Goal: Check status: Check status

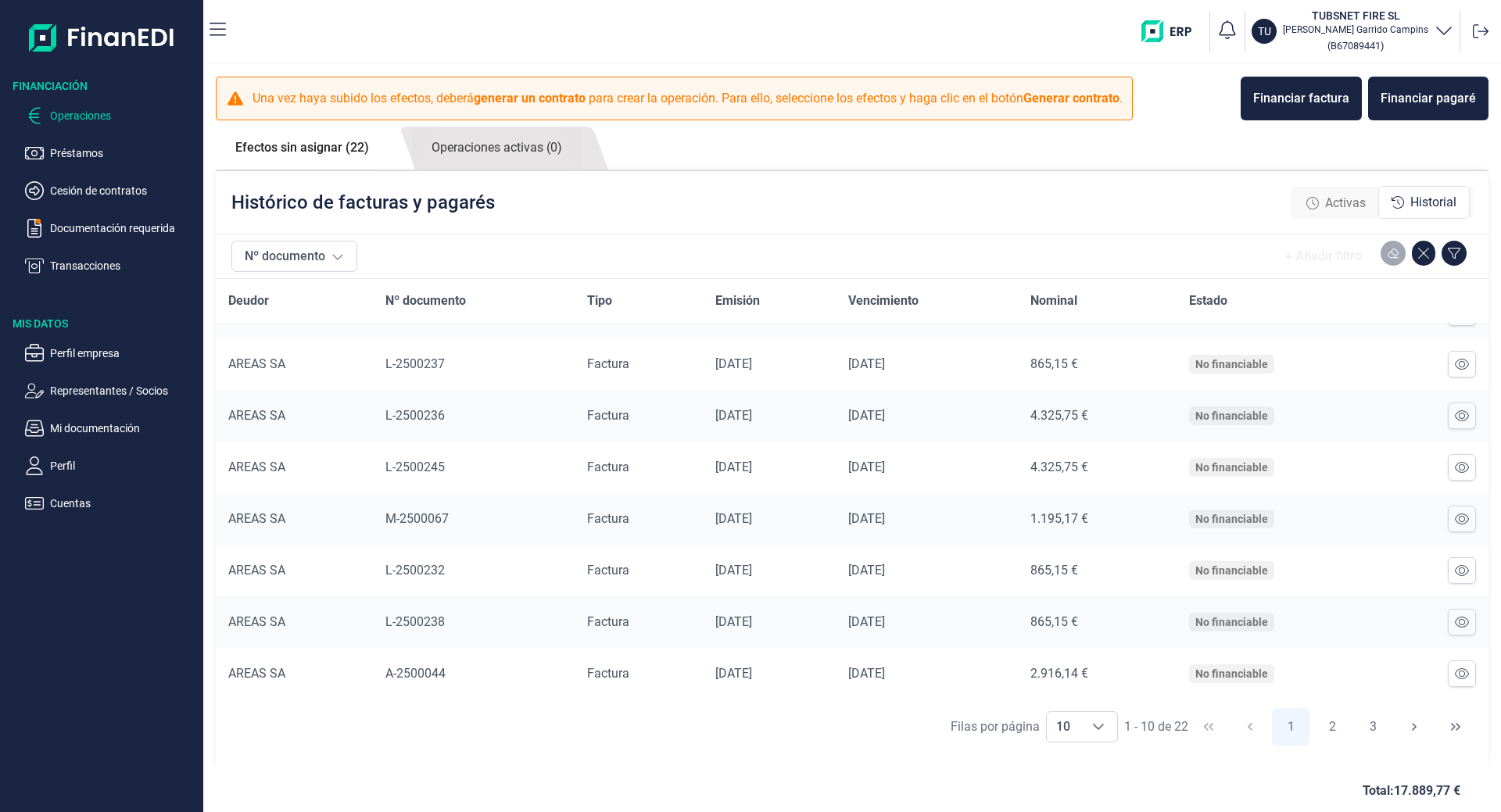
scroll to position [16, 0]
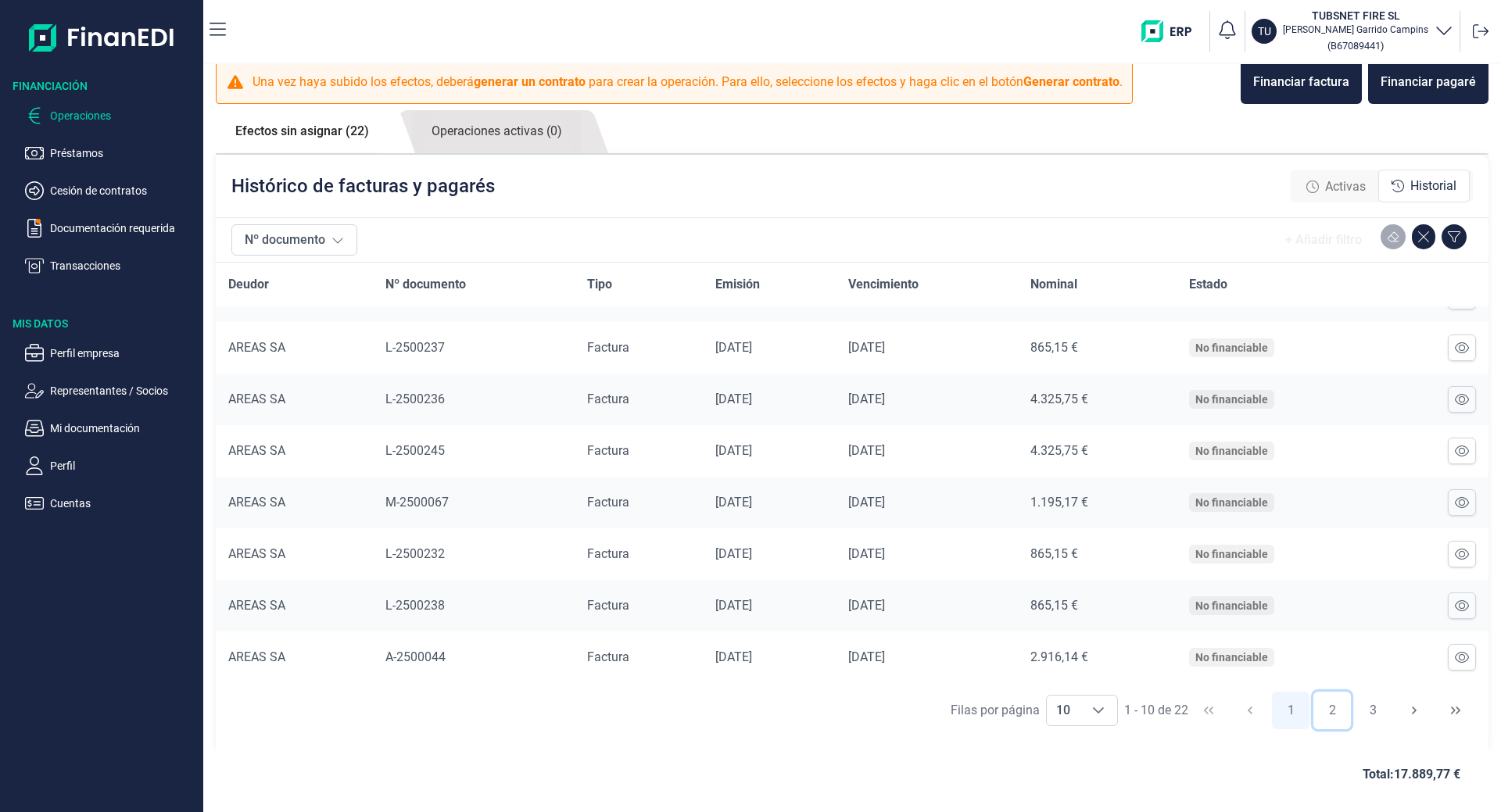
click at [1328, 709] on button "2" at bounding box center [1332, 710] width 38 height 38
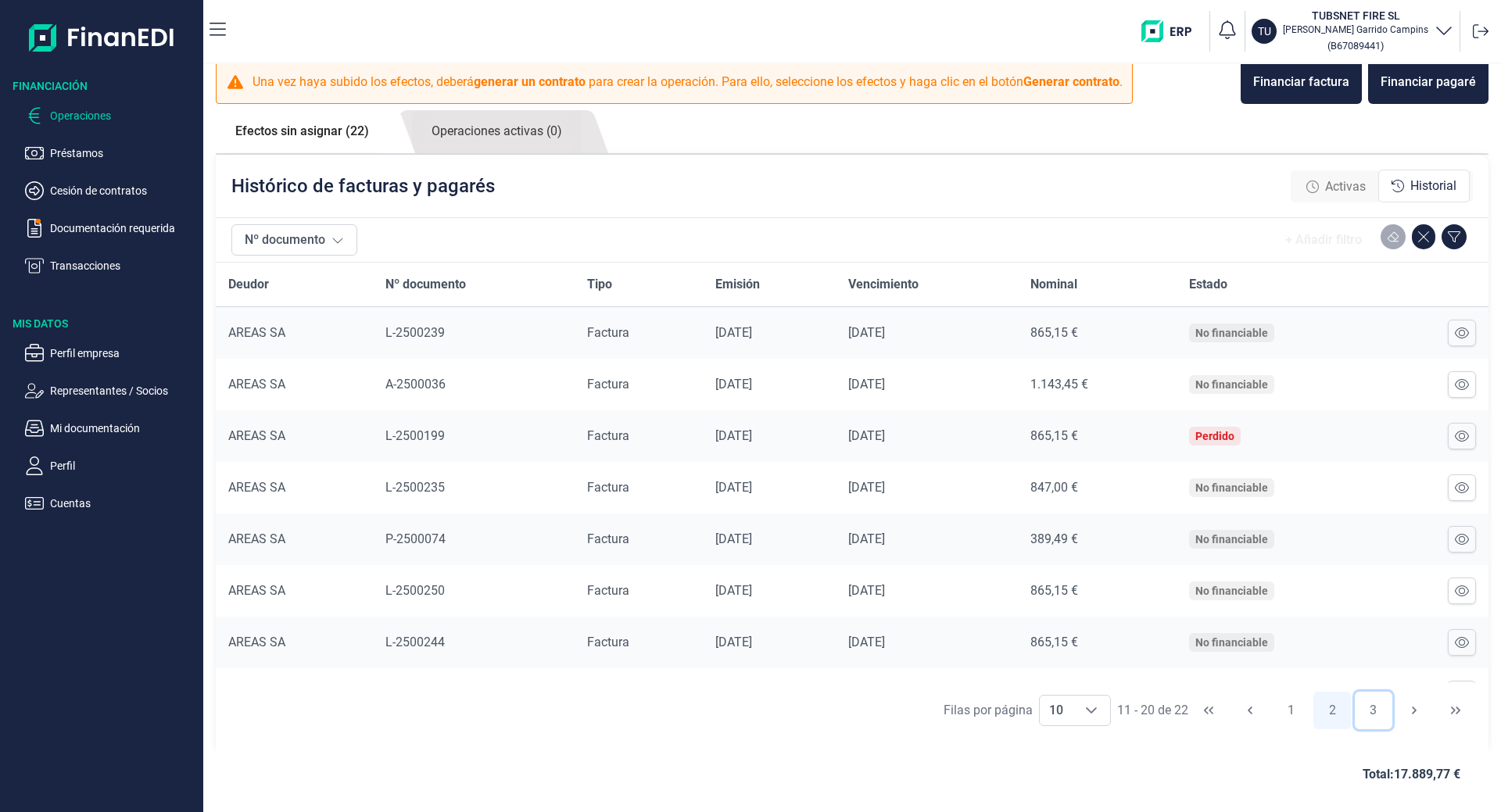
click at [1370, 715] on button "3" at bounding box center [1374, 710] width 38 height 38
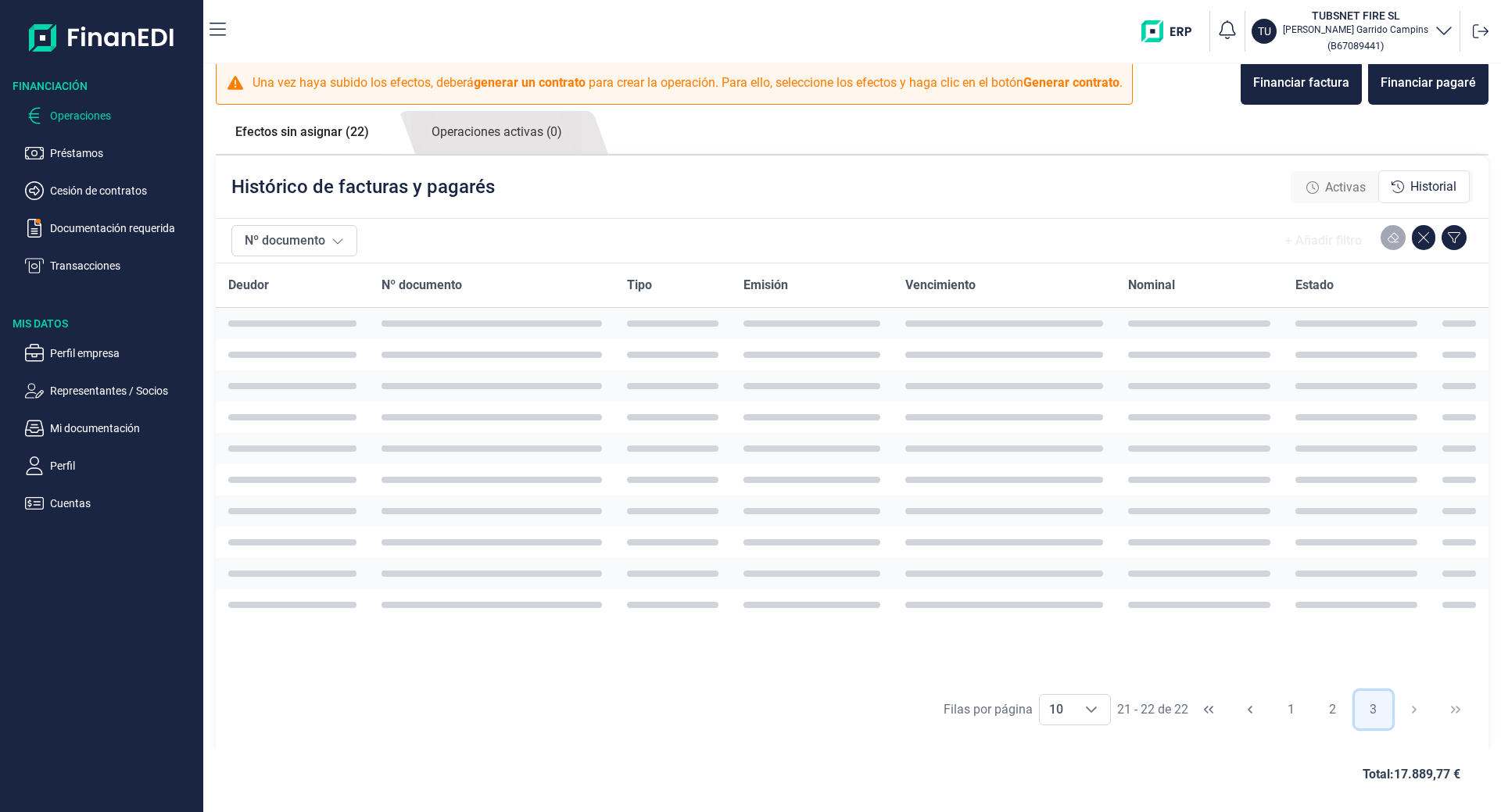
scroll to position [0, 0]
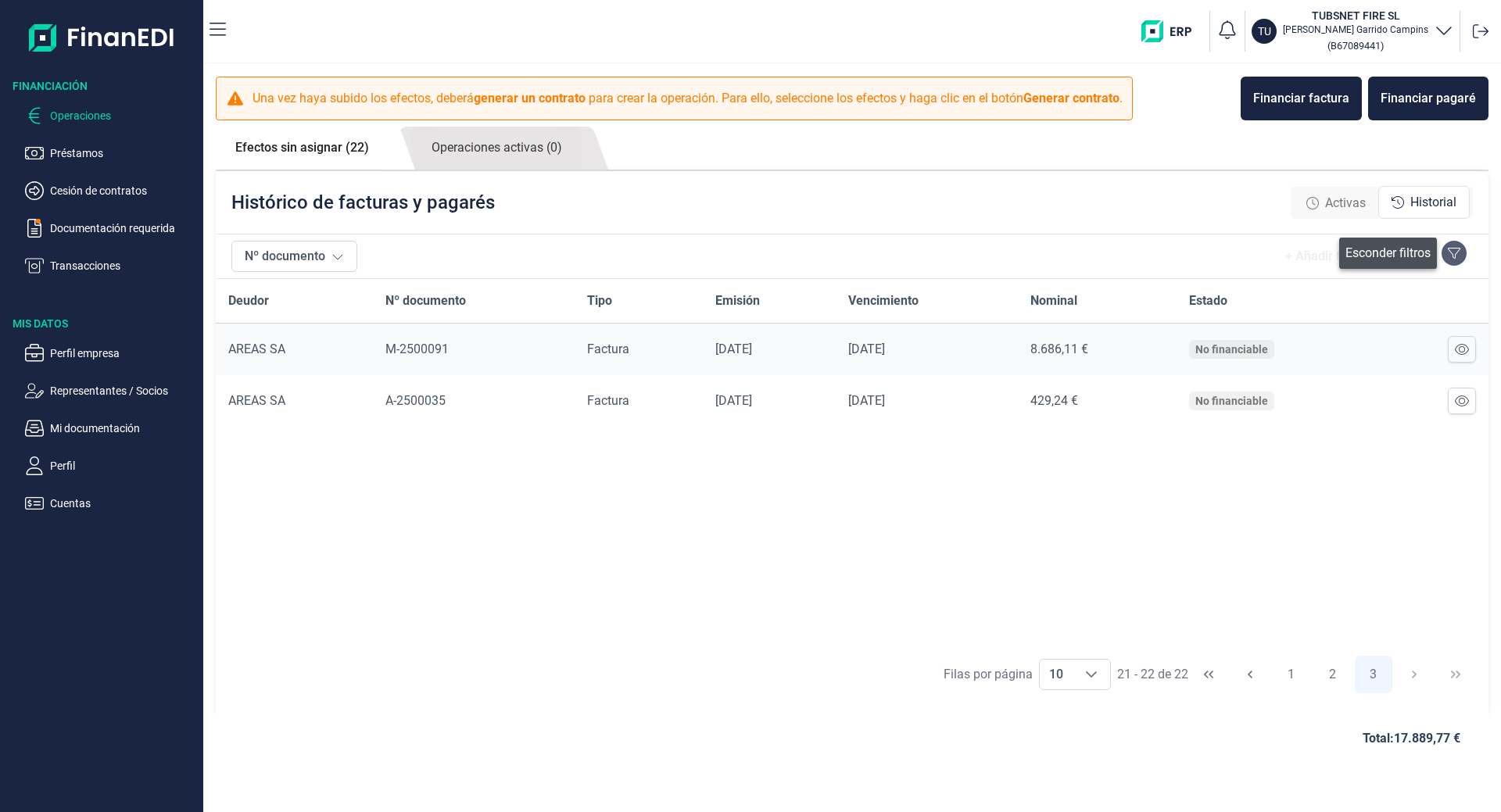
click at [1454, 259] on button at bounding box center [1454, 254] width 25 height 25
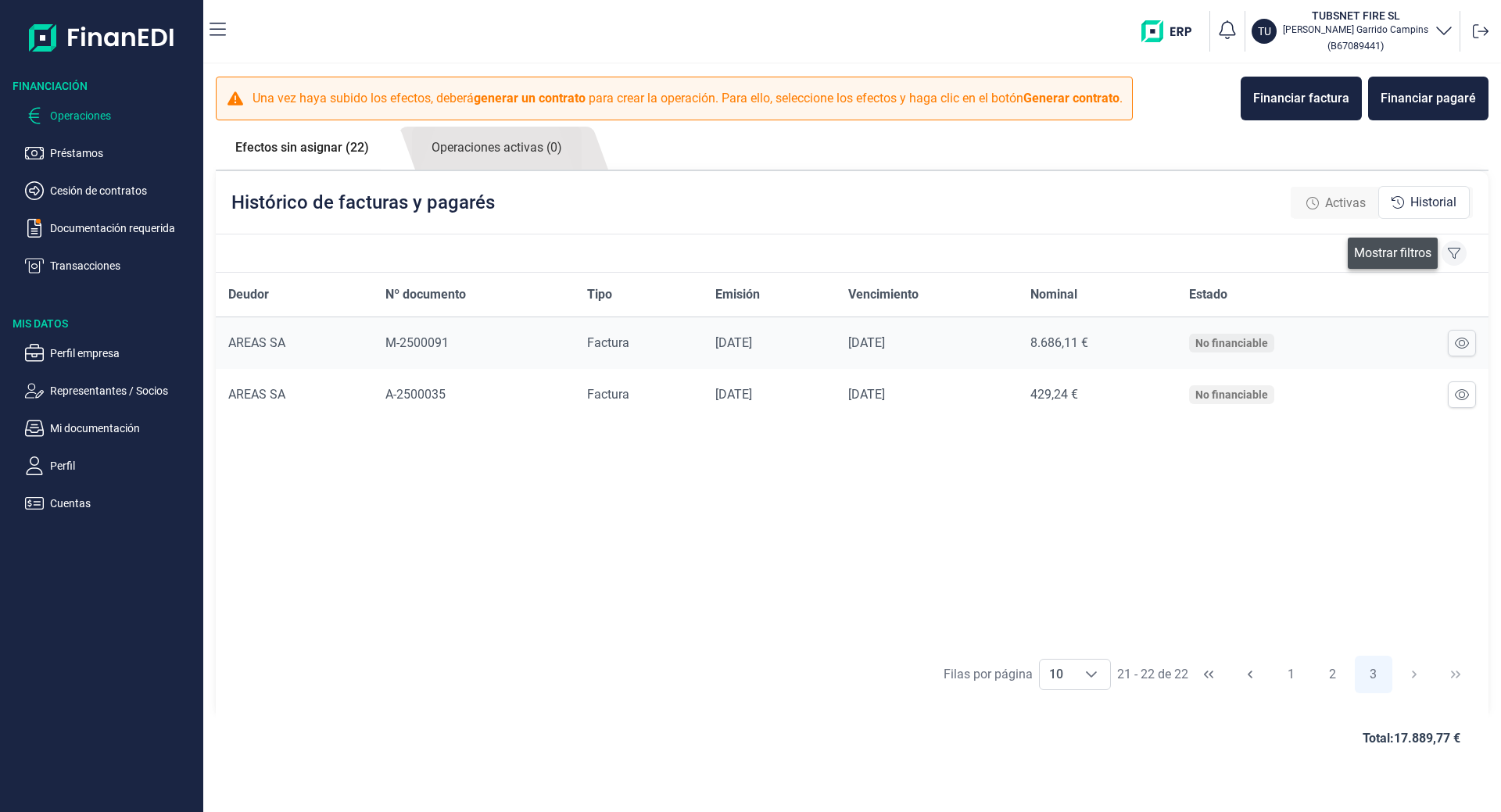
click at [1452, 254] on icon at bounding box center [1454, 253] width 13 height 11
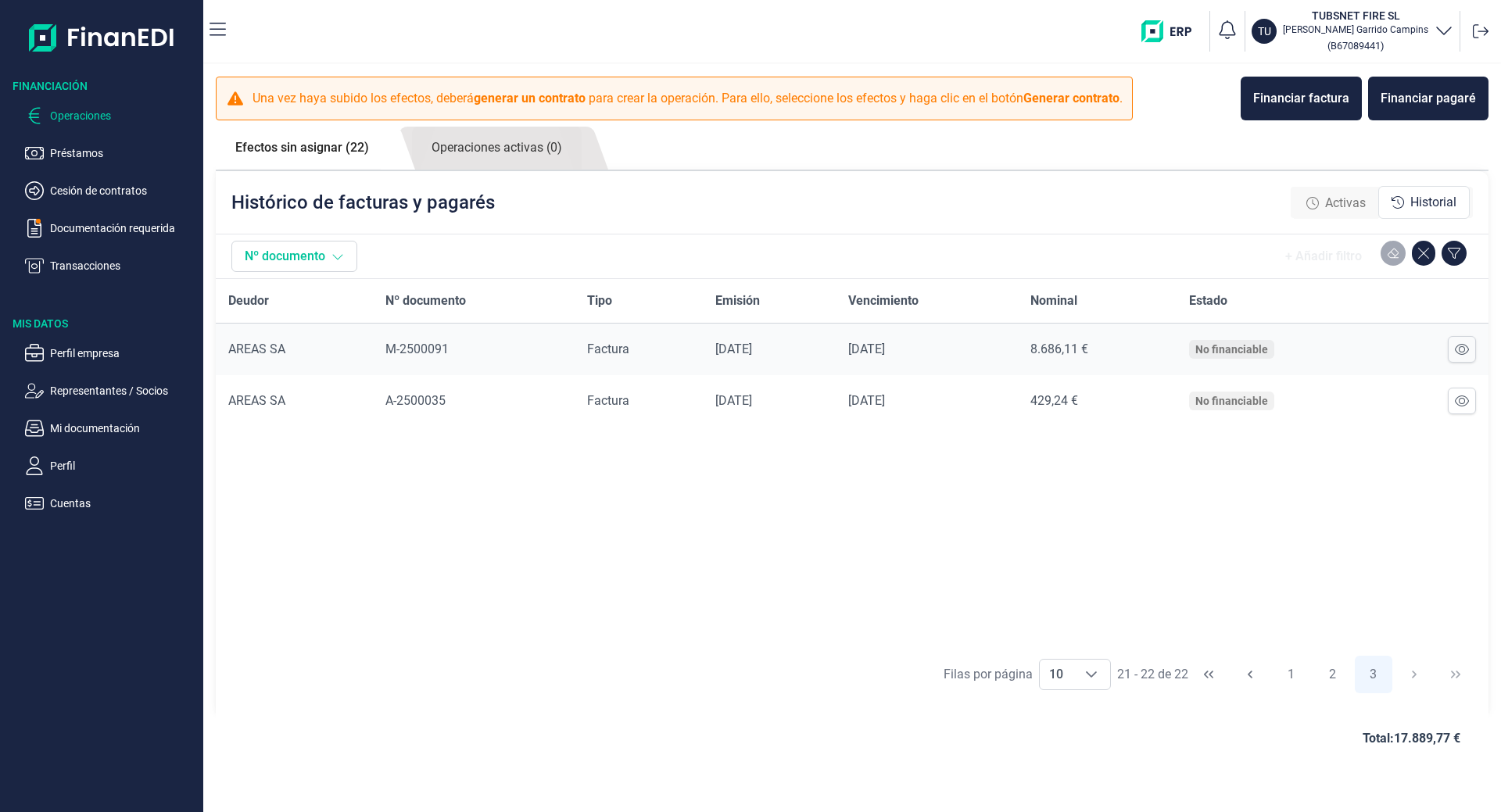
click at [308, 262] on button "Nº documento" at bounding box center [294, 256] width 126 height 31
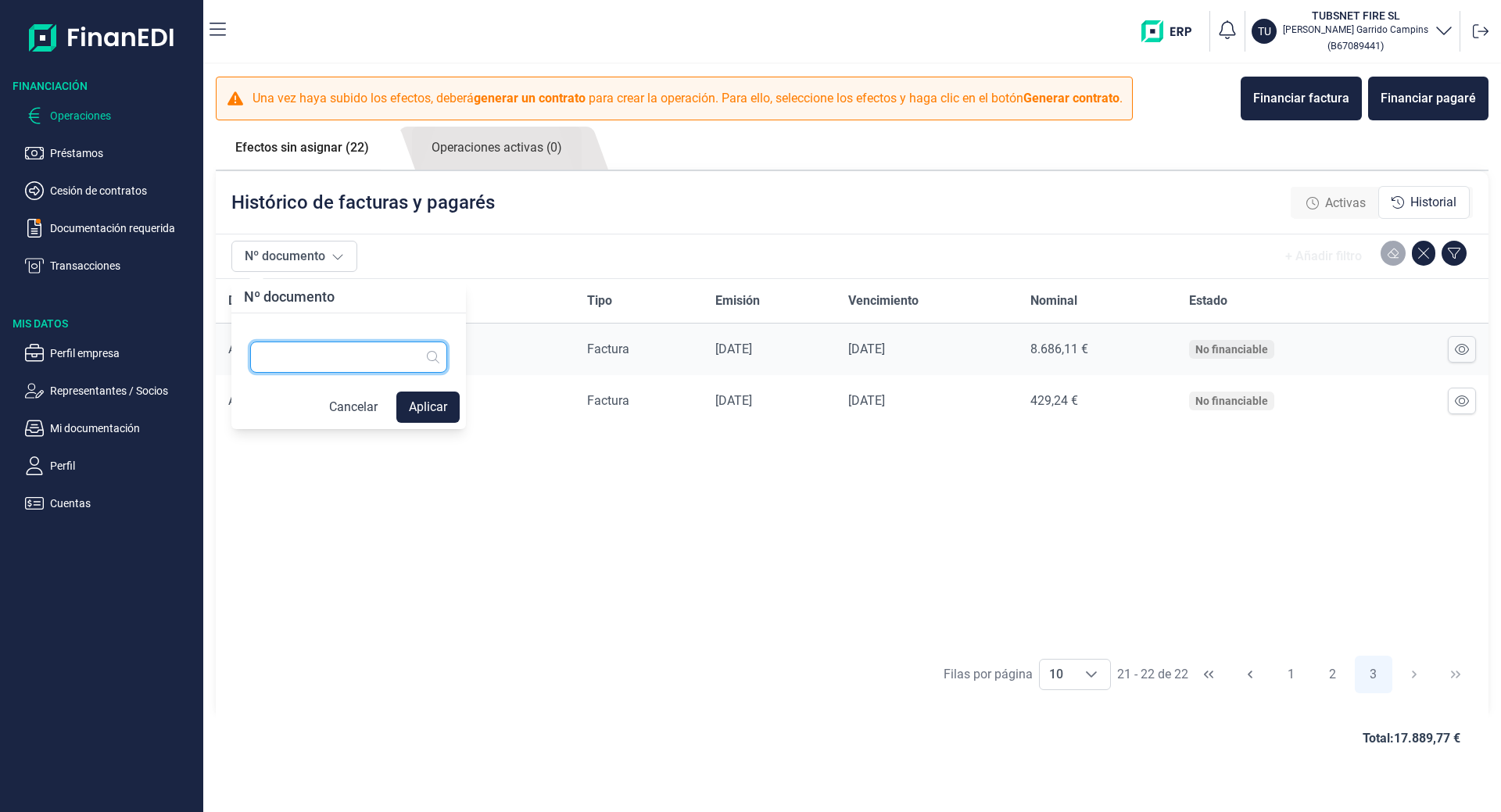
click at [307, 364] on input "text" at bounding box center [349, 356] width 197 height 31
type input "2500255"
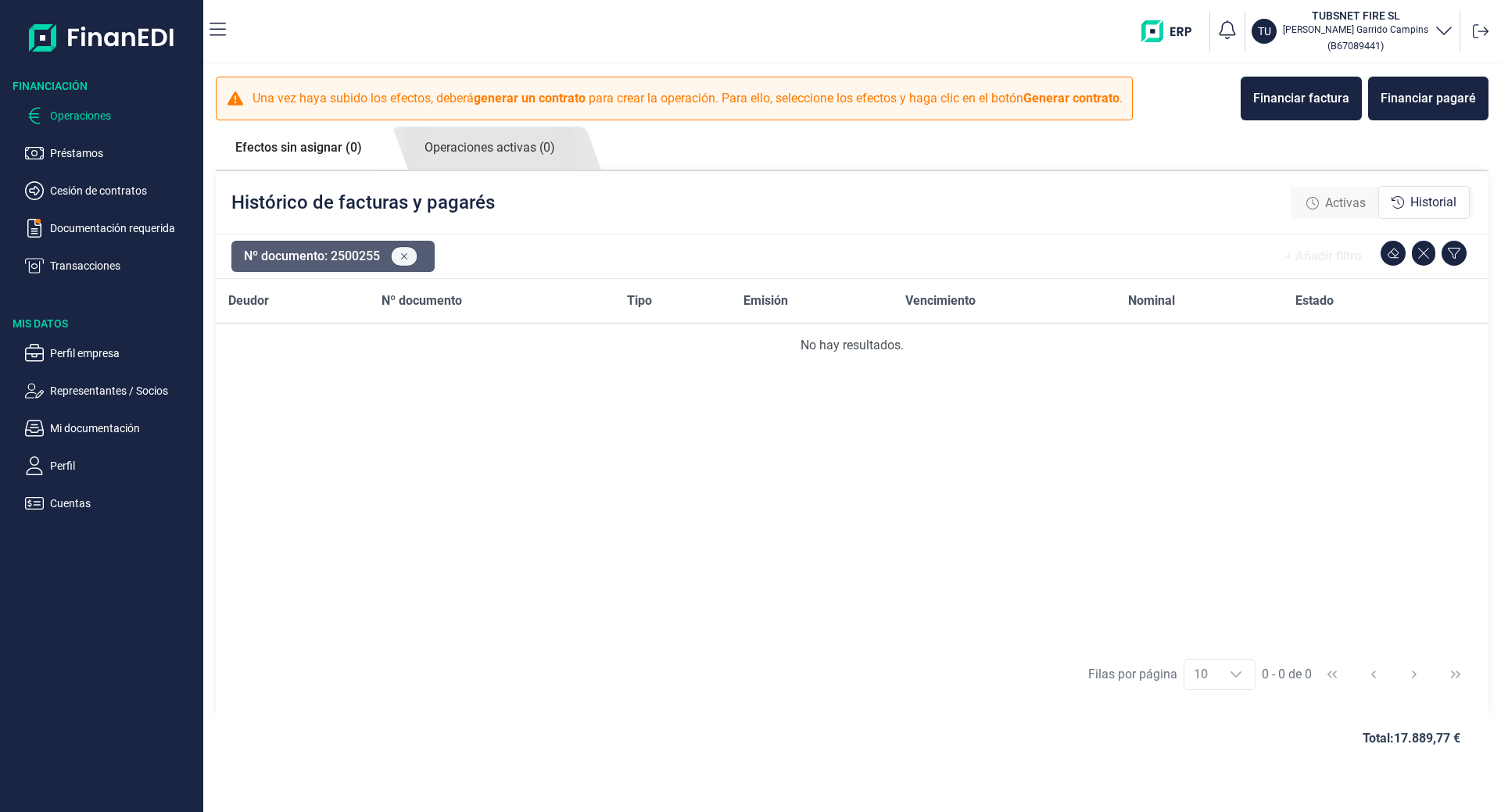
click at [407, 259] on icon at bounding box center [405, 256] width 7 height 9
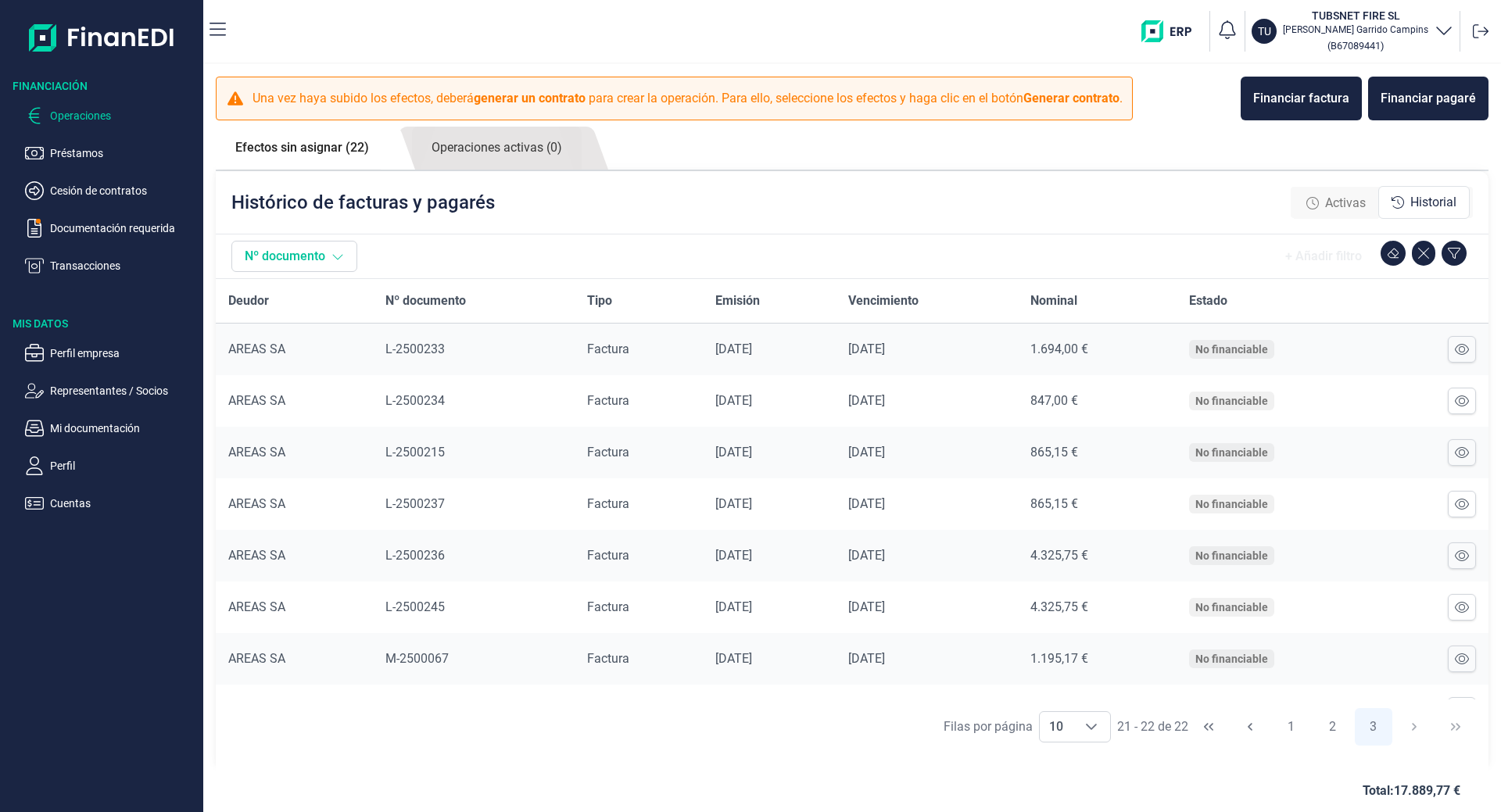
click at [335, 257] on icon at bounding box center [337, 256] width 13 height 13
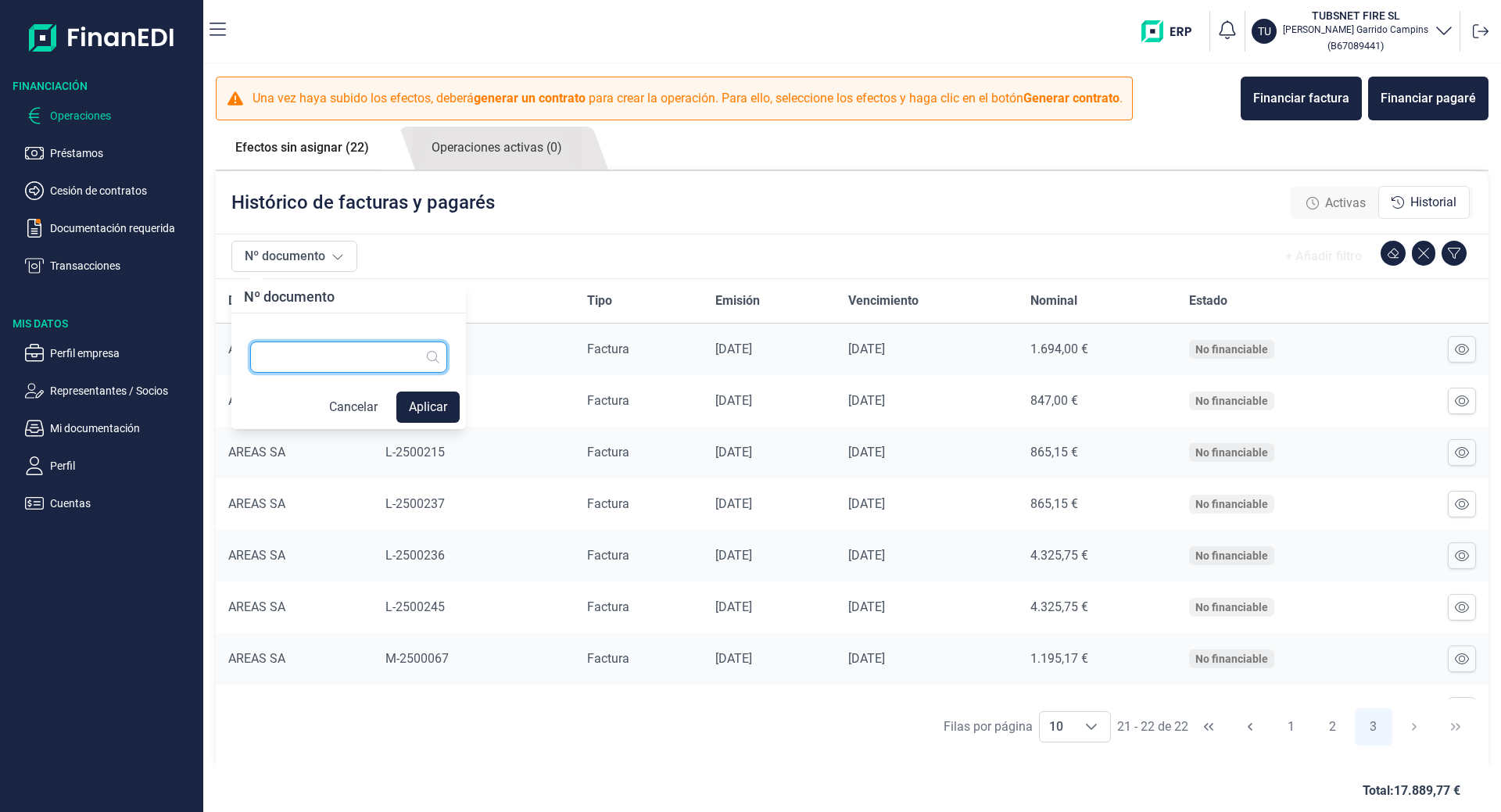
click at [330, 360] on input "text" at bounding box center [349, 356] width 197 height 31
type input "2500258"
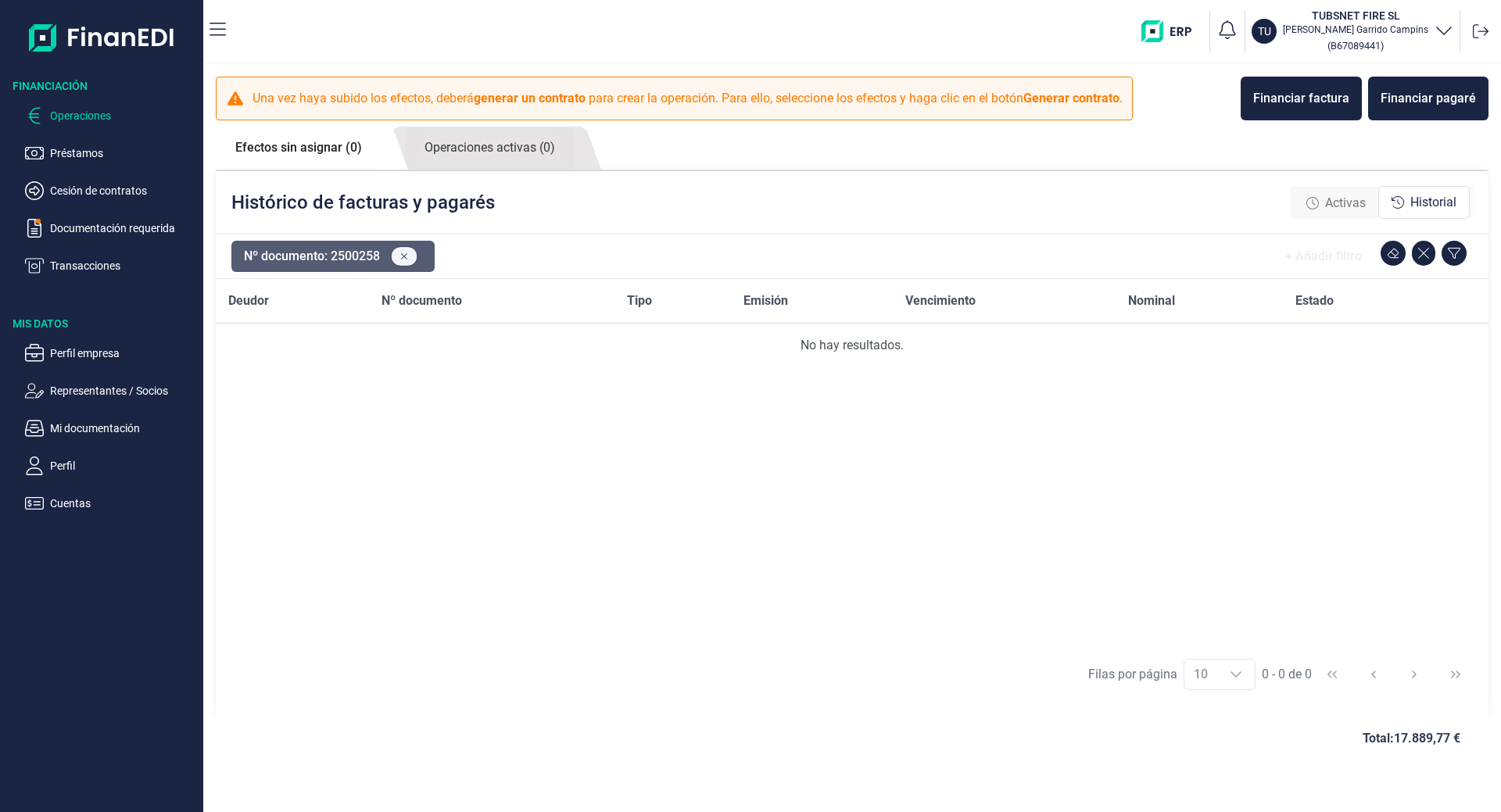
click at [411, 256] on button at bounding box center [405, 256] width 27 height 20
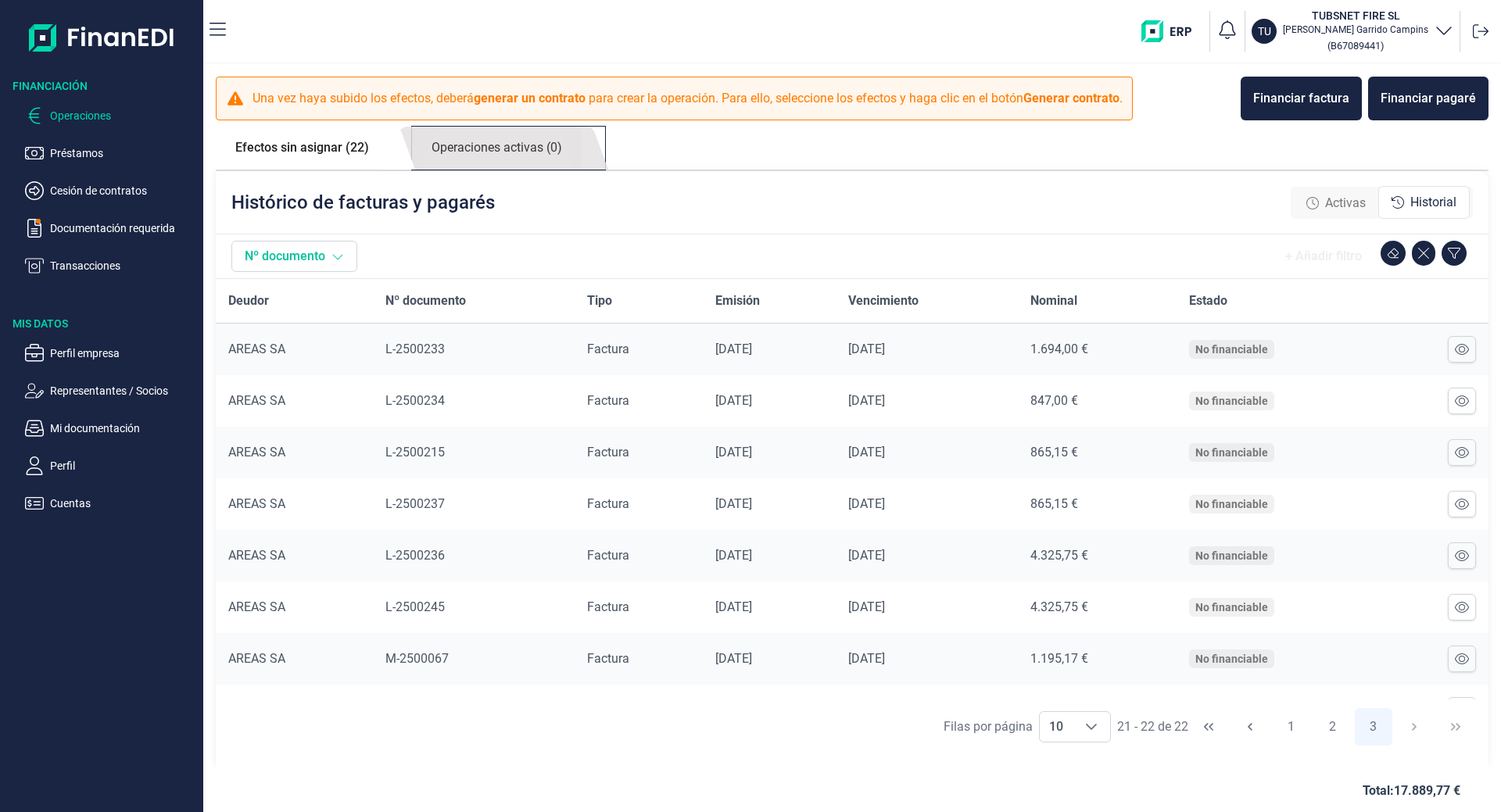
click at [561, 136] on link "Operaciones activas (0)" at bounding box center [496, 147] width 169 height 43
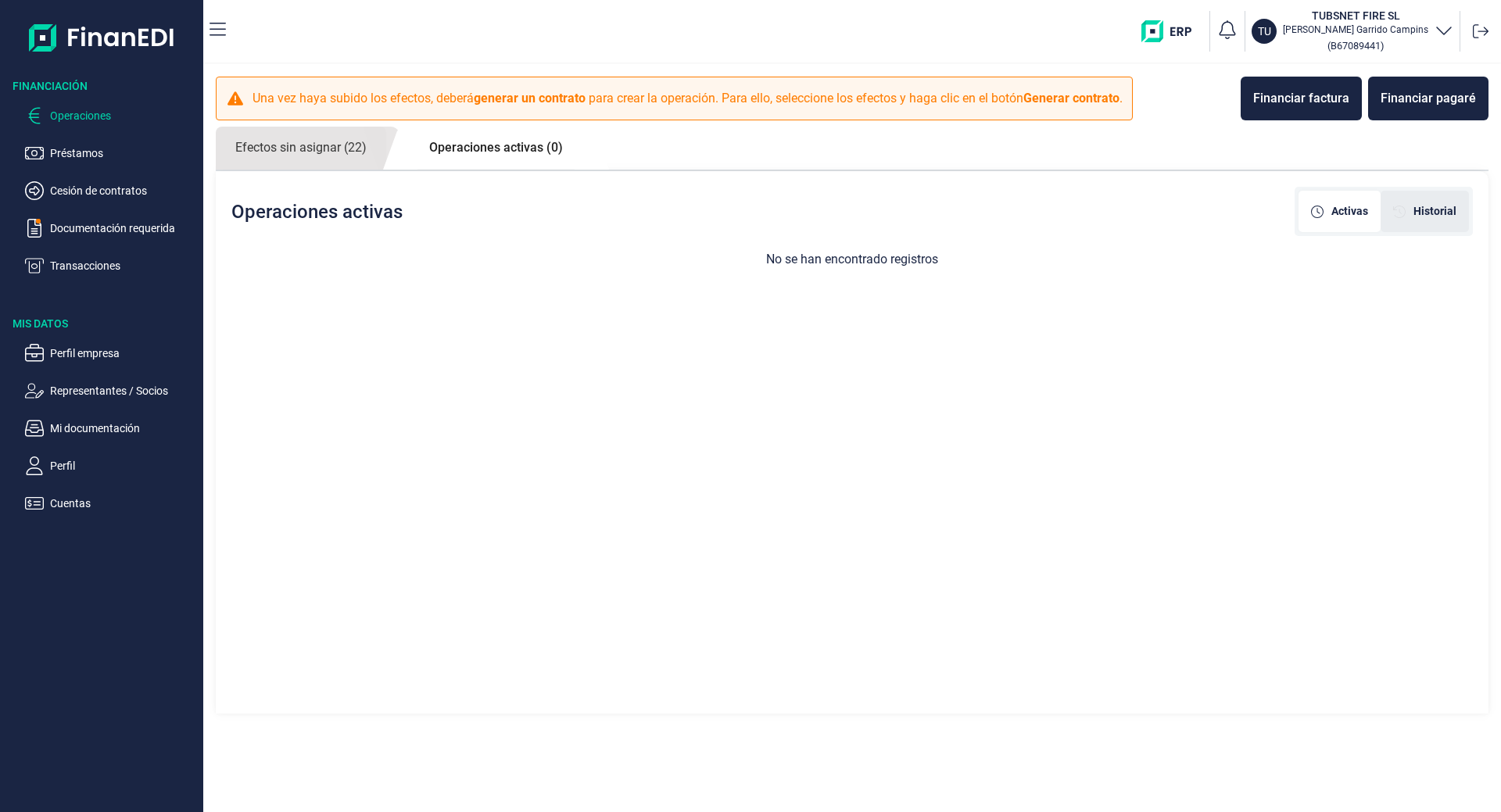
click at [1453, 204] on span "Historial" at bounding box center [1434, 211] width 43 height 16
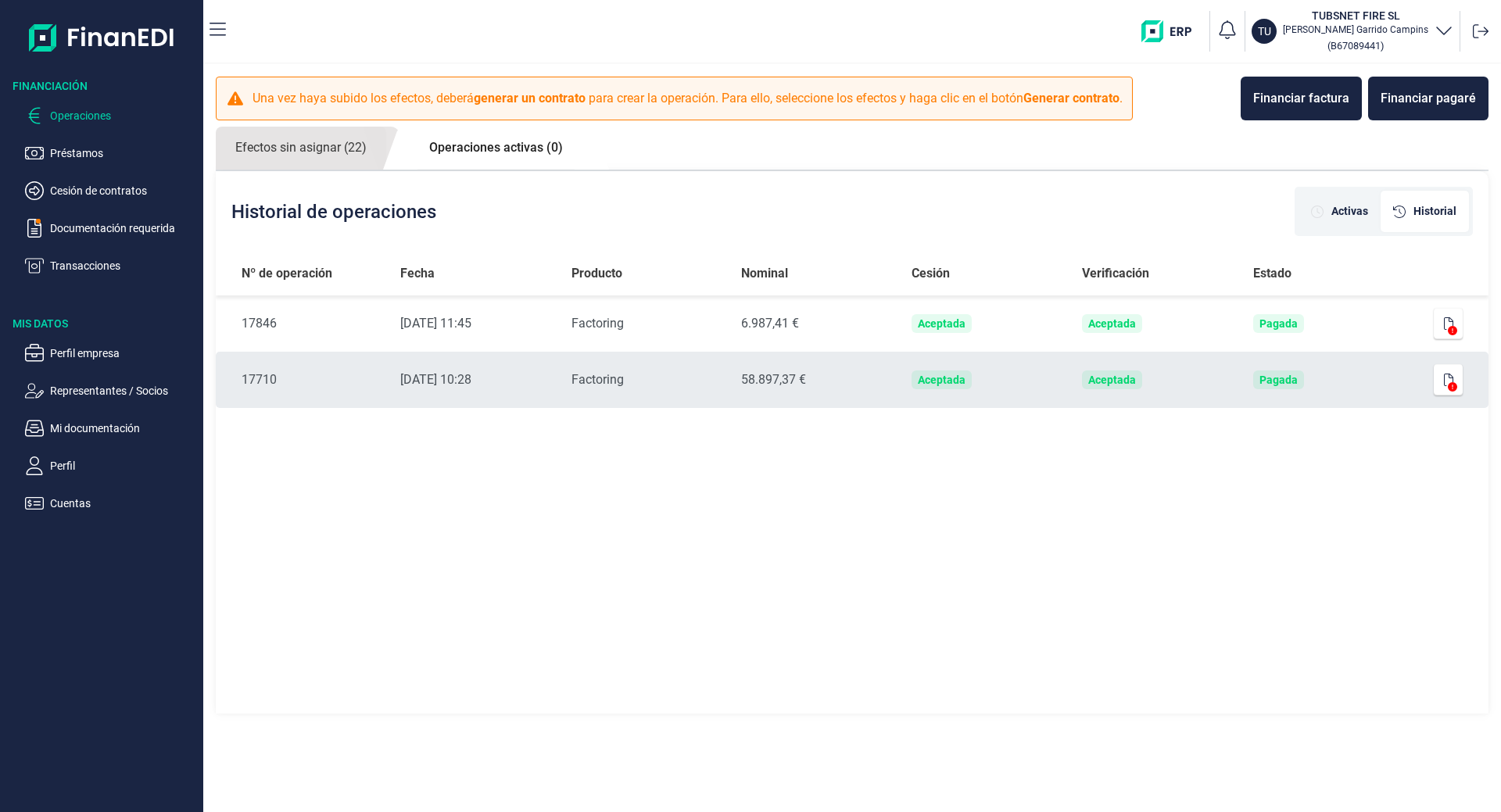
click at [1332, 373] on td "Pagada" at bounding box center [1325, 379] width 169 height 56
click at [1461, 373] on button "button" at bounding box center [1448, 379] width 29 height 31
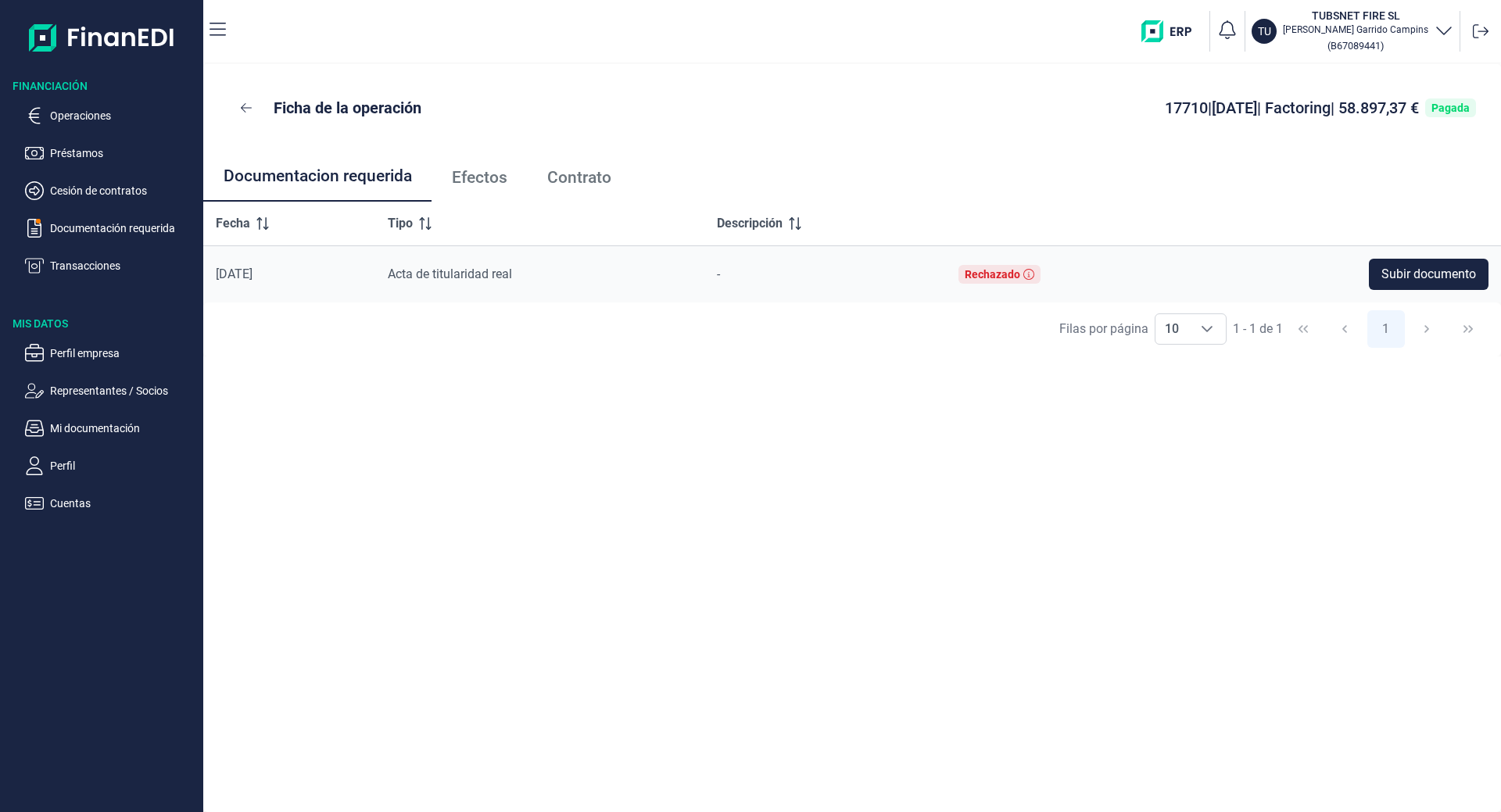
click at [444, 168] on link "Efectos" at bounding box center [479, 177] width 95 height 51
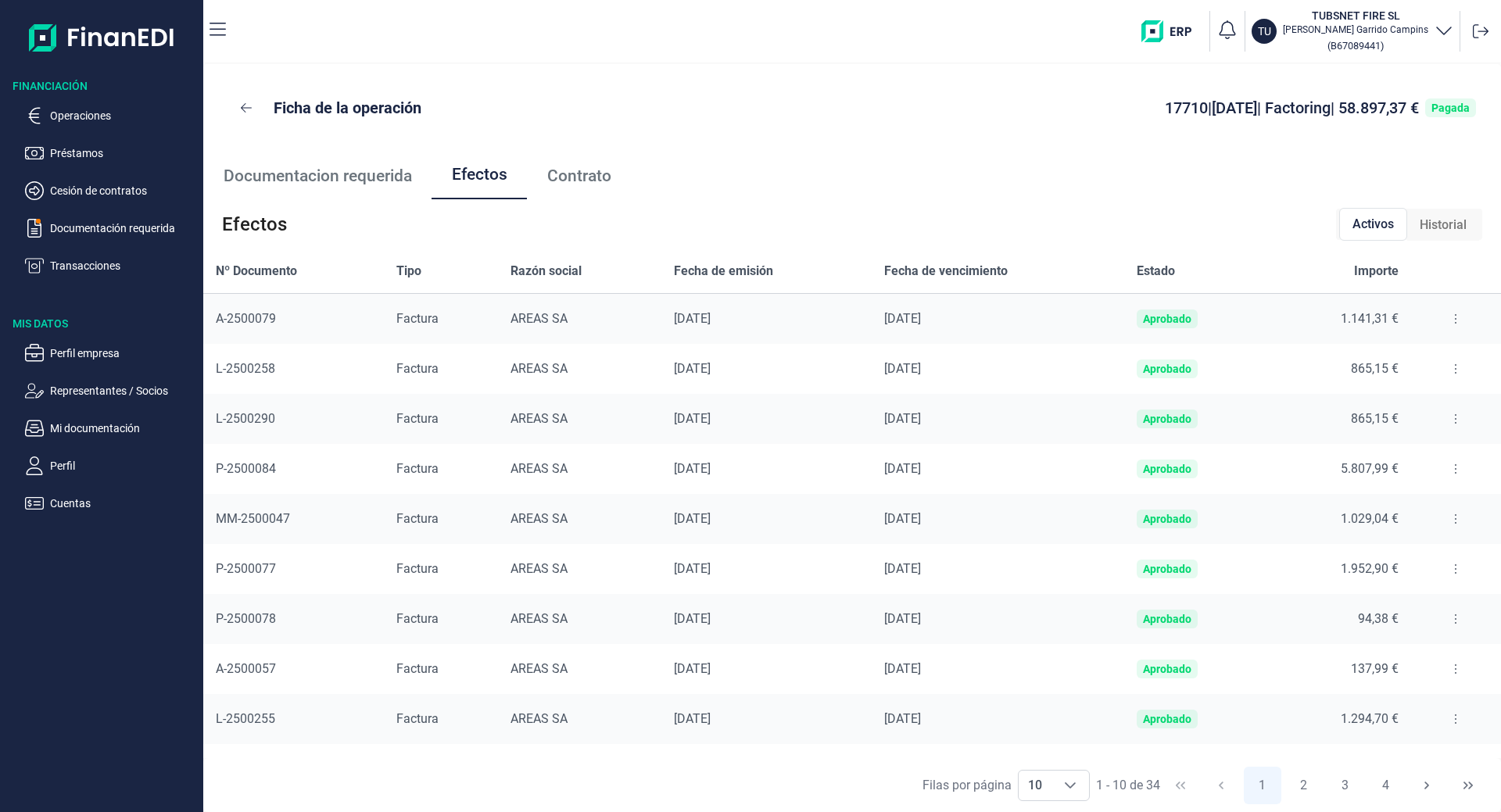
click at [1448, 218] on span "Historial" at bounding box center [1443, 225] width 47 height 19
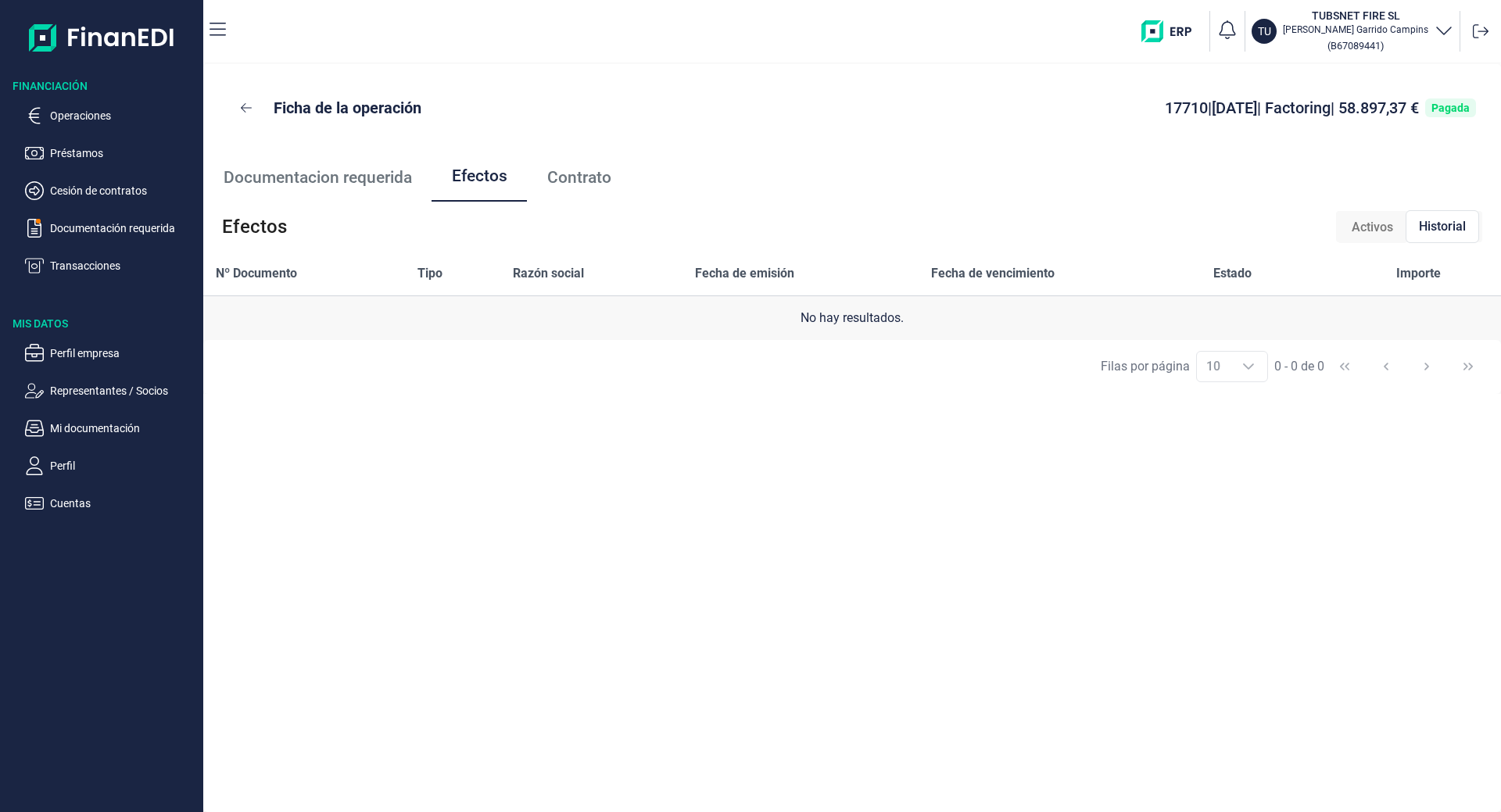
click at [1370, 231] on span "Activos" at bounding box center [1372, 227] width 41 height 19
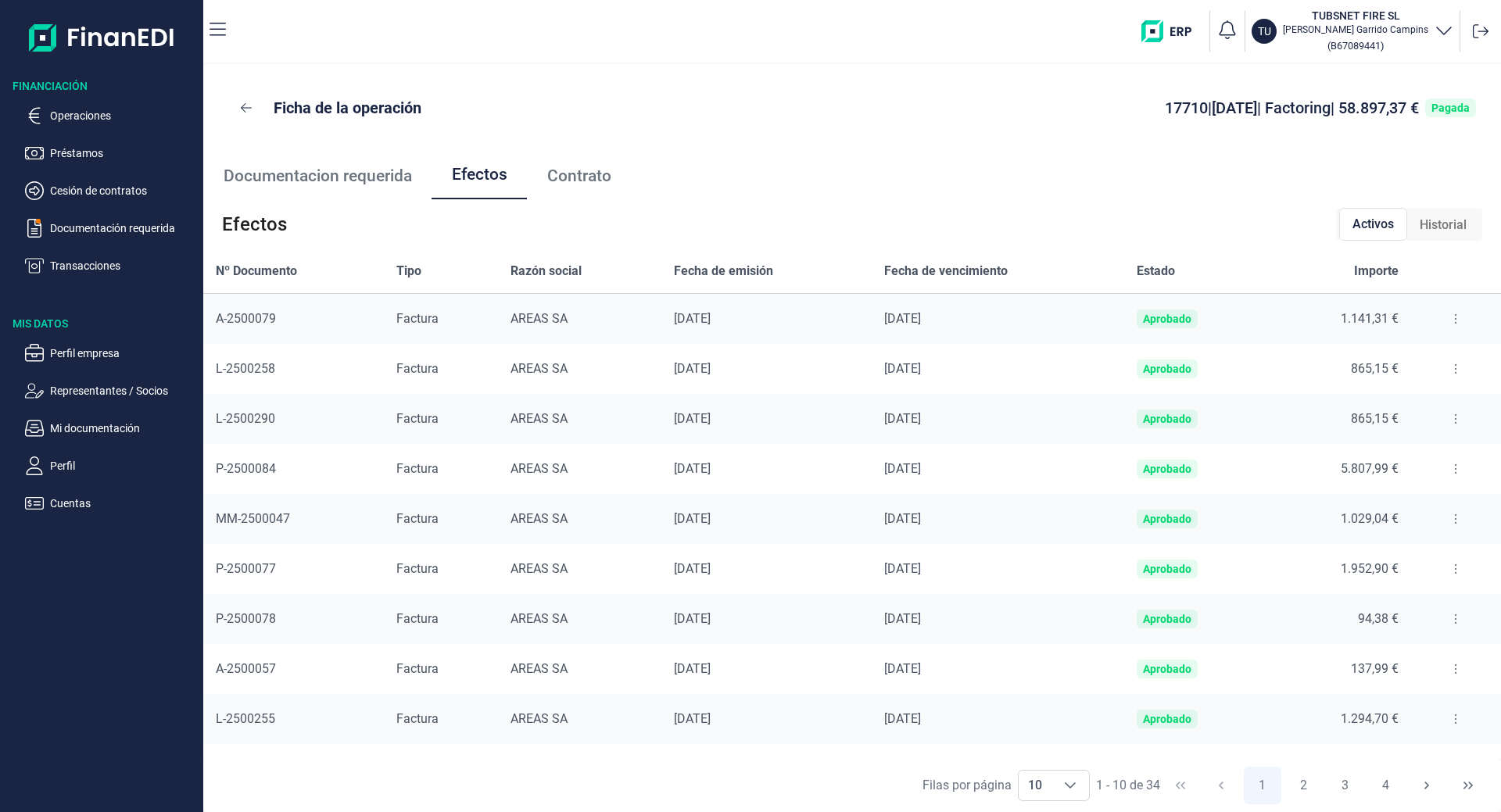
scroll to position [41, 0]
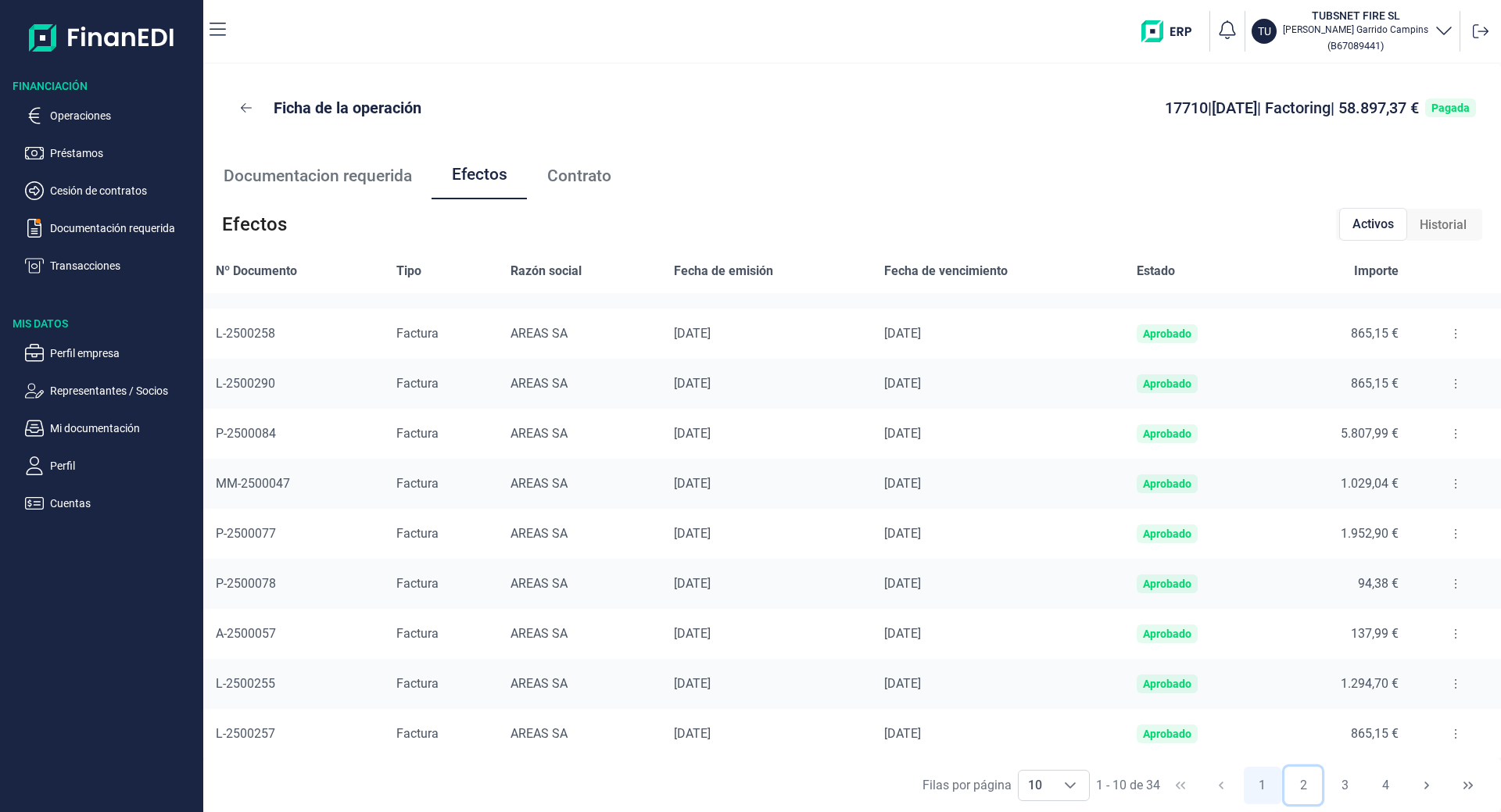
click at [1305, 778] on button "2" at bounding box center [1303, 785] width 38 height 38
click at [1333, 779] on button "3" at bounding box center [1344, 785] width 38 height 38
click at [1376, 779] on button "4" at bounding box center [1386, 785] width 38 height 38
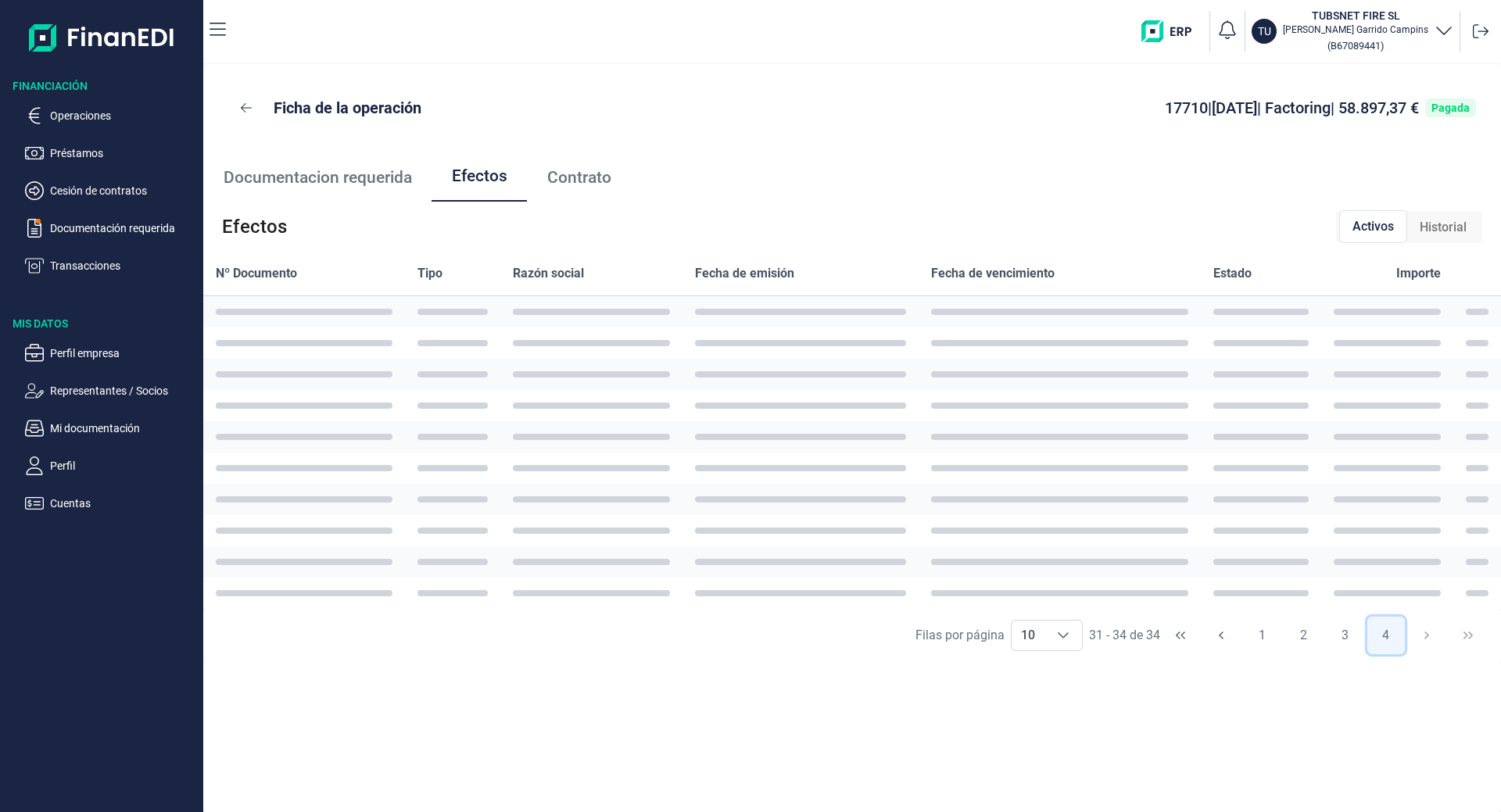
scroll to position [0, 0]
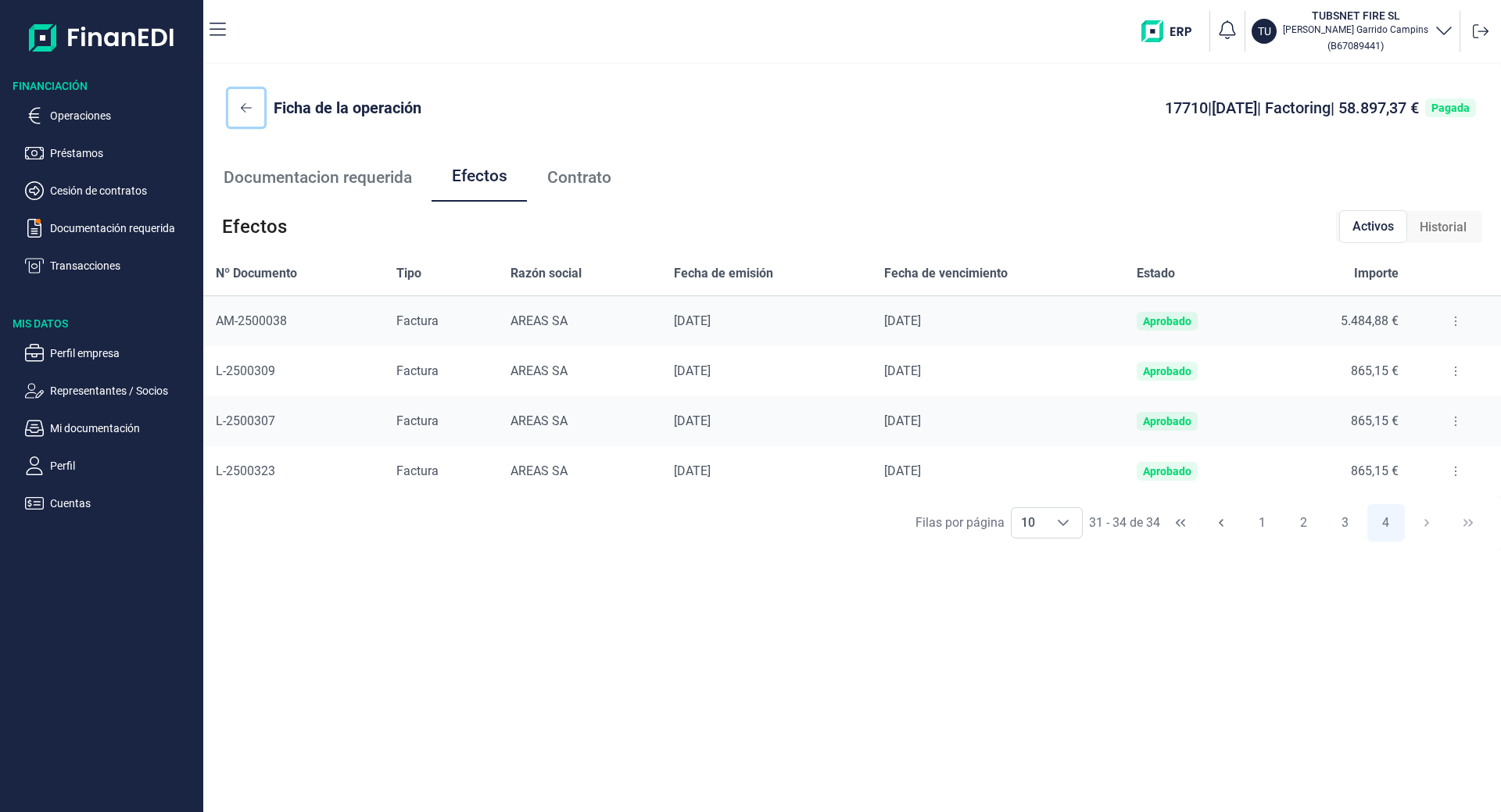
click at [235, 104] on button at bounding box center [246, 108] width 36 height 38
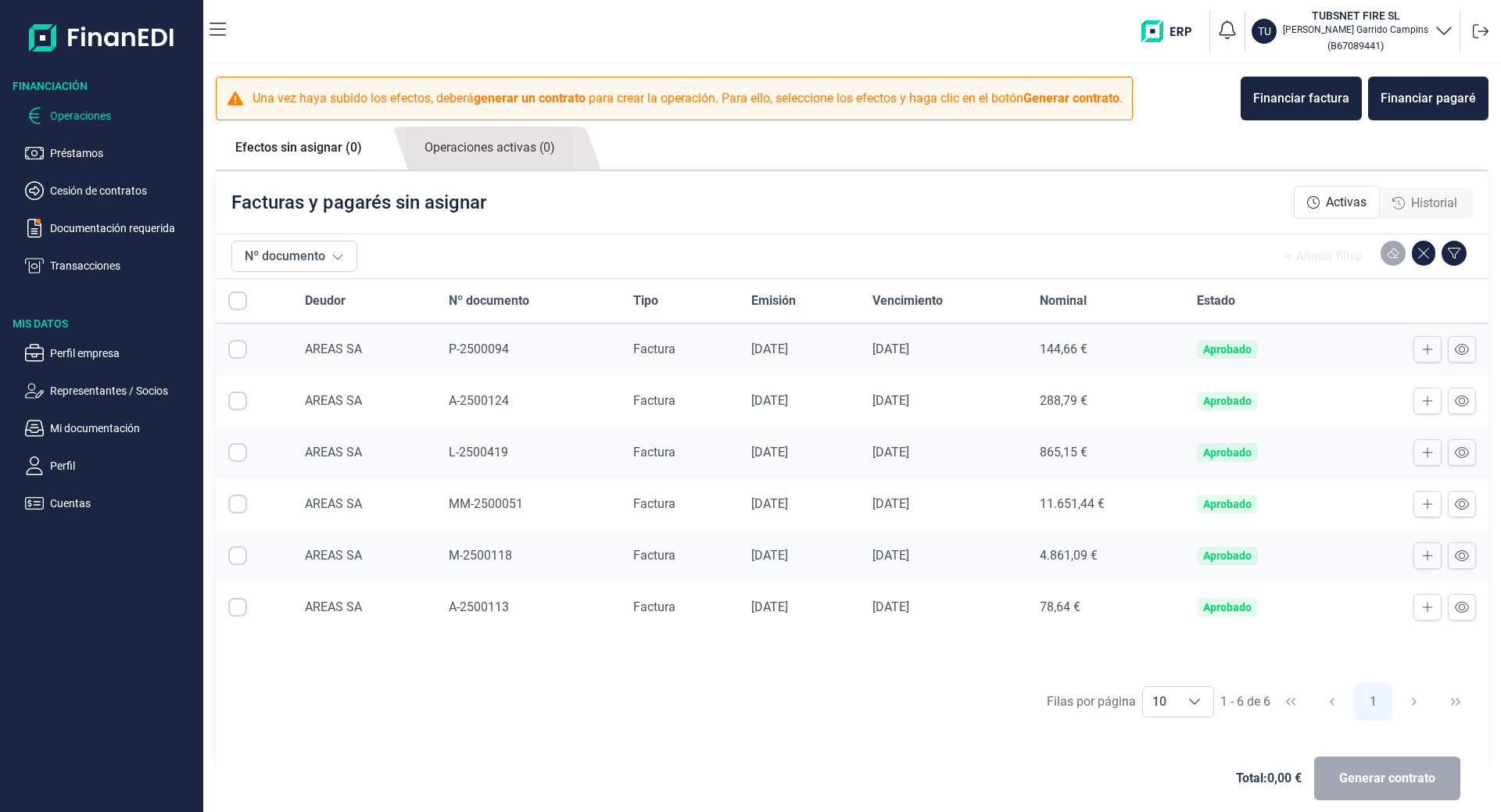
checkbox input "true"
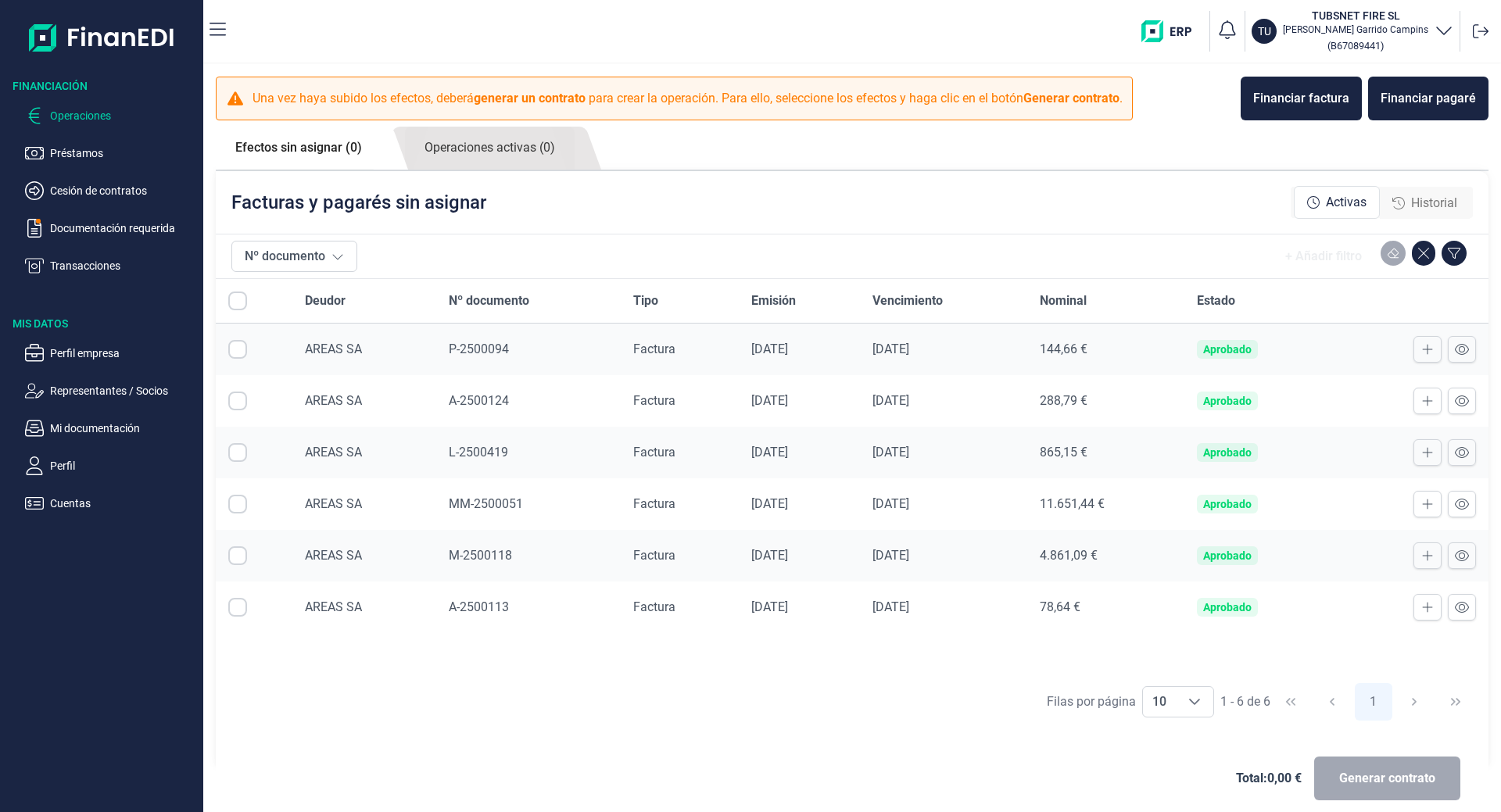
checkbox input "true"
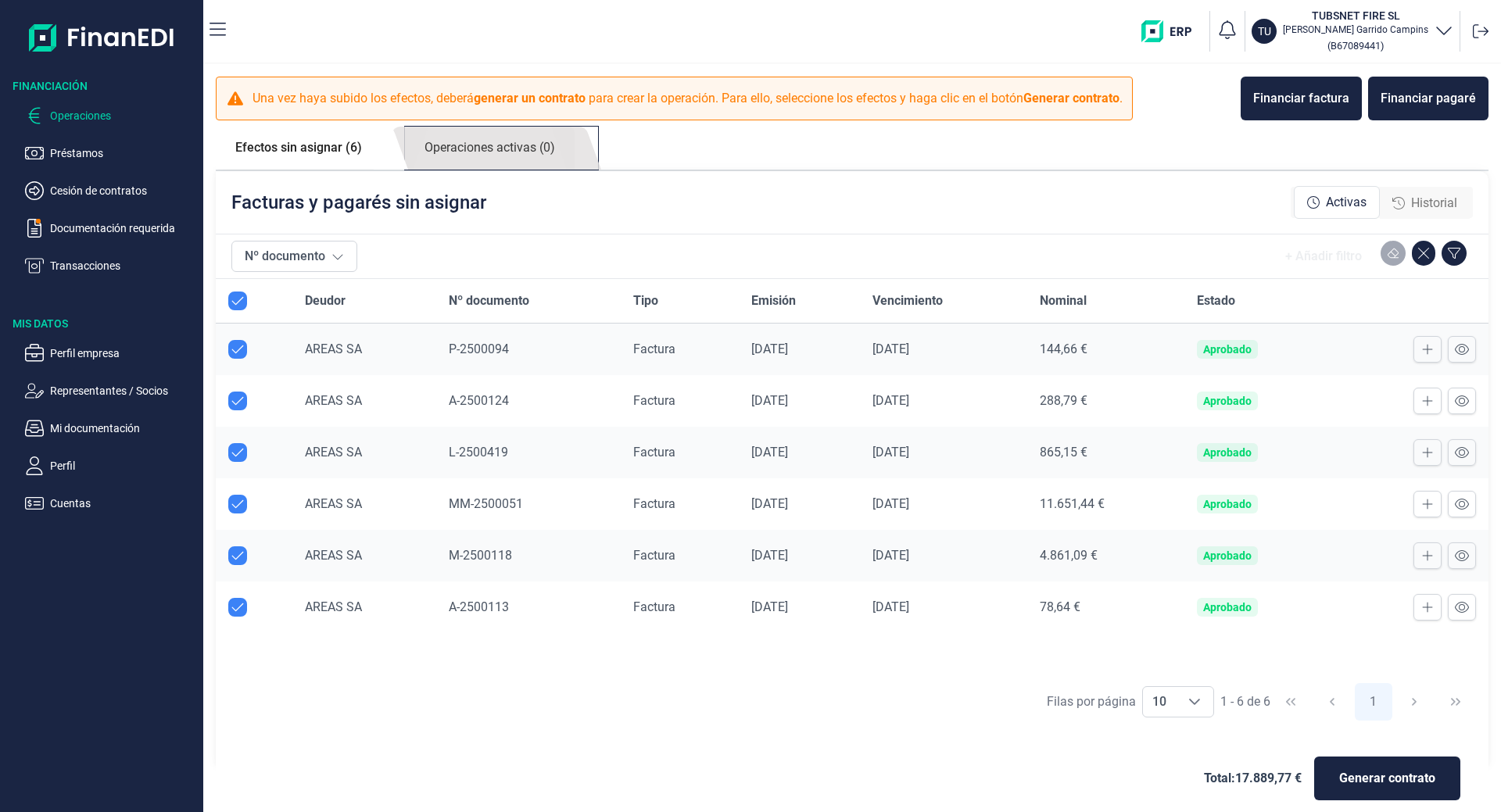
click at [502, 138] on link "Operaciones activas (0)" at bounding box center [489, 147] width 169 height 43
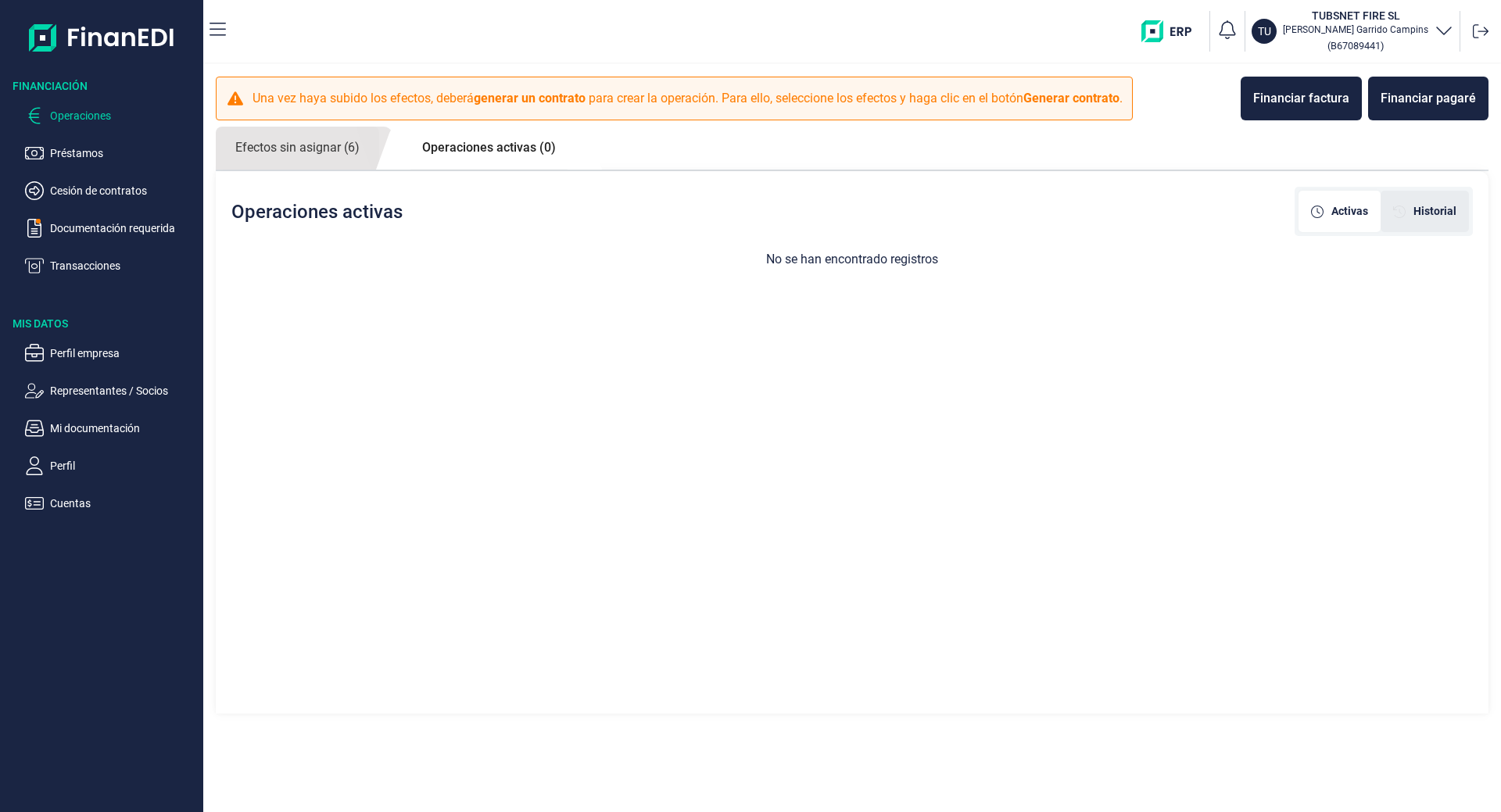
click at [1453, 227] on div "Historial" at bounding box center [1424, 211] width 88 height 41
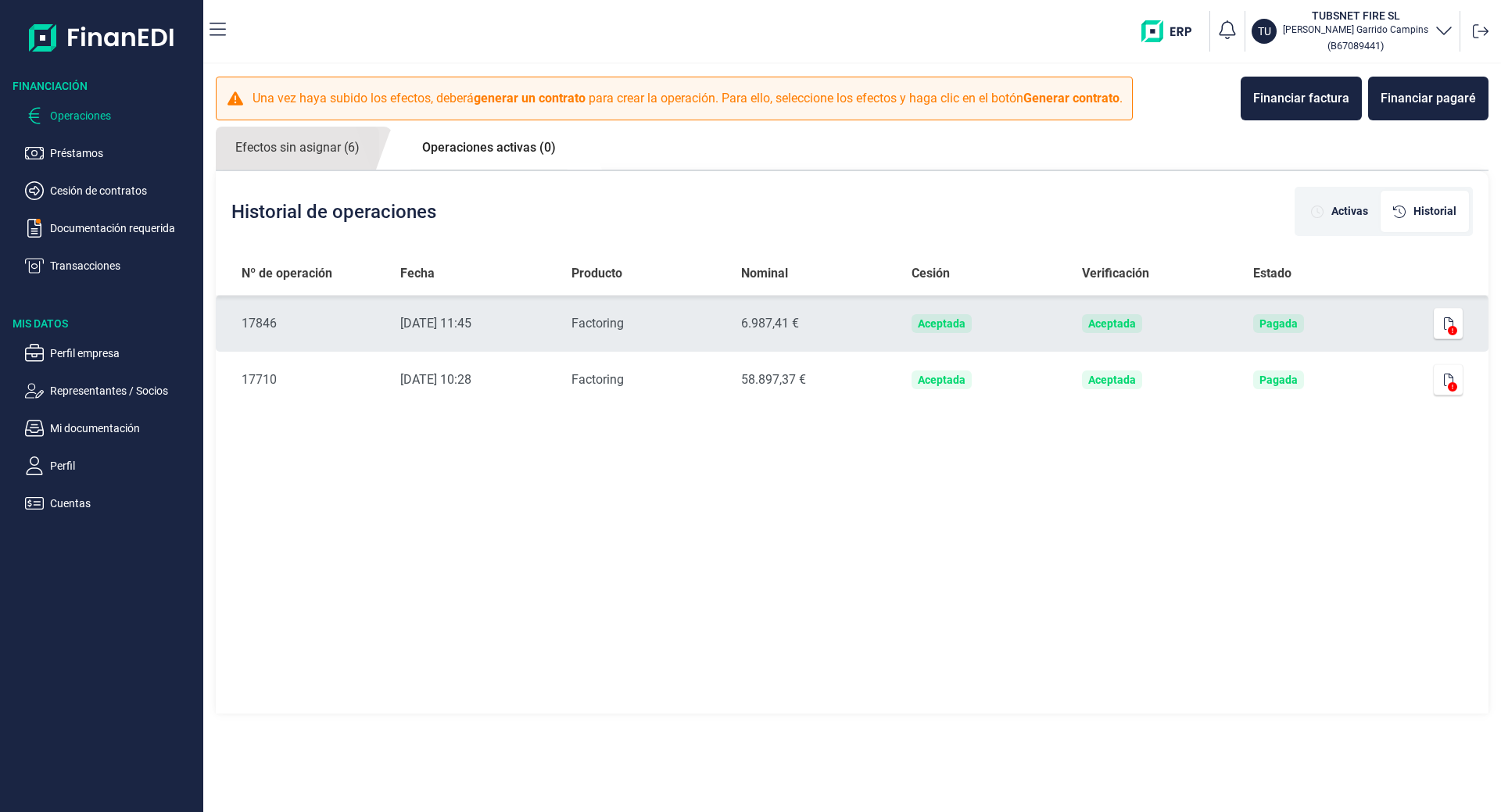
click at [911, 296] on td "Aceptada" at bounding box center [984, 323] width 170 height 56
click at [1447, 325] on icon "button" at bounding box center [1448, 323] width 9 height 13
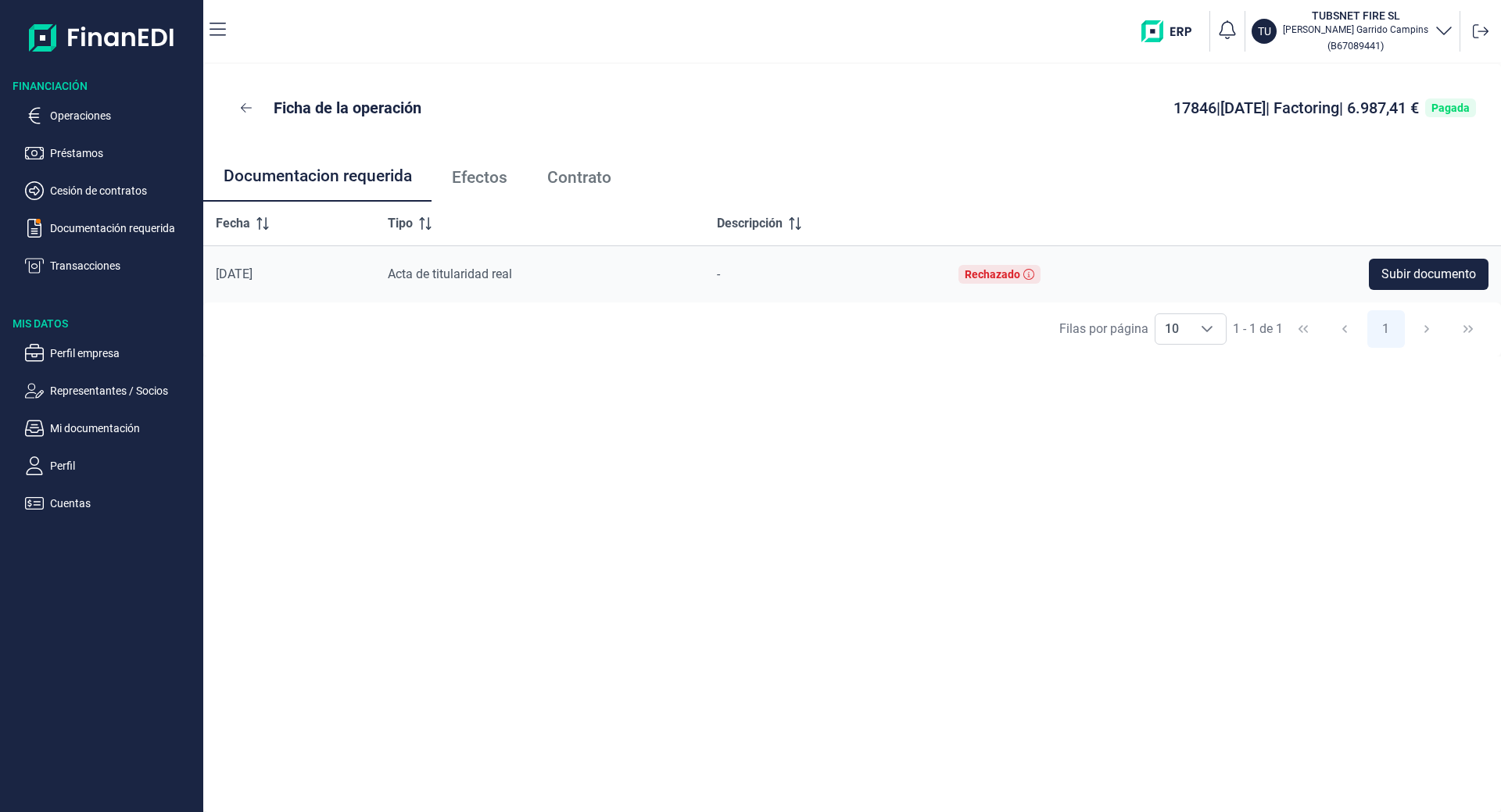
click at [493, 184] on span "Efectos" at bounding box center [480, 177] width 56 height 16
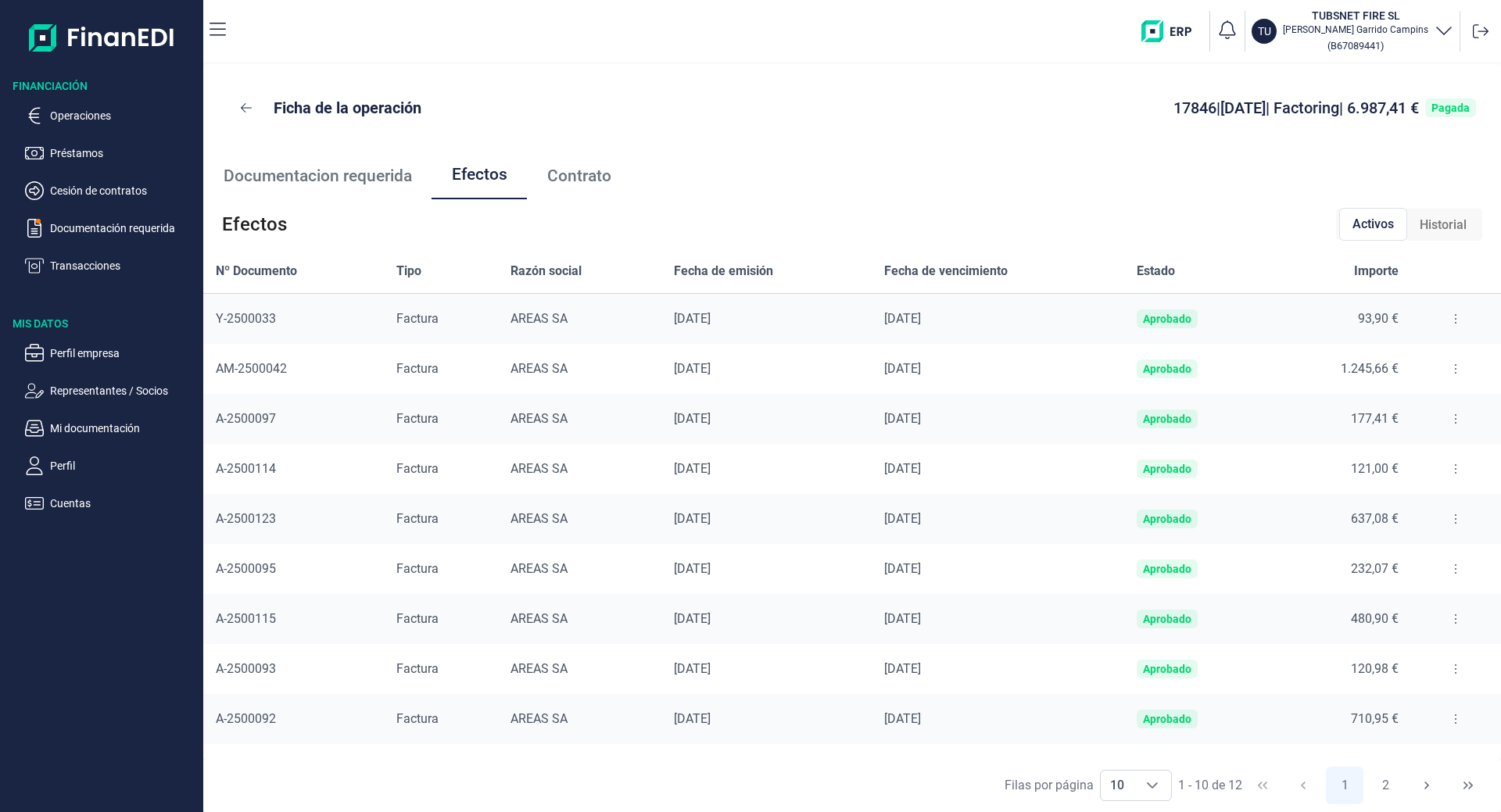
scroll to position [41, 0]
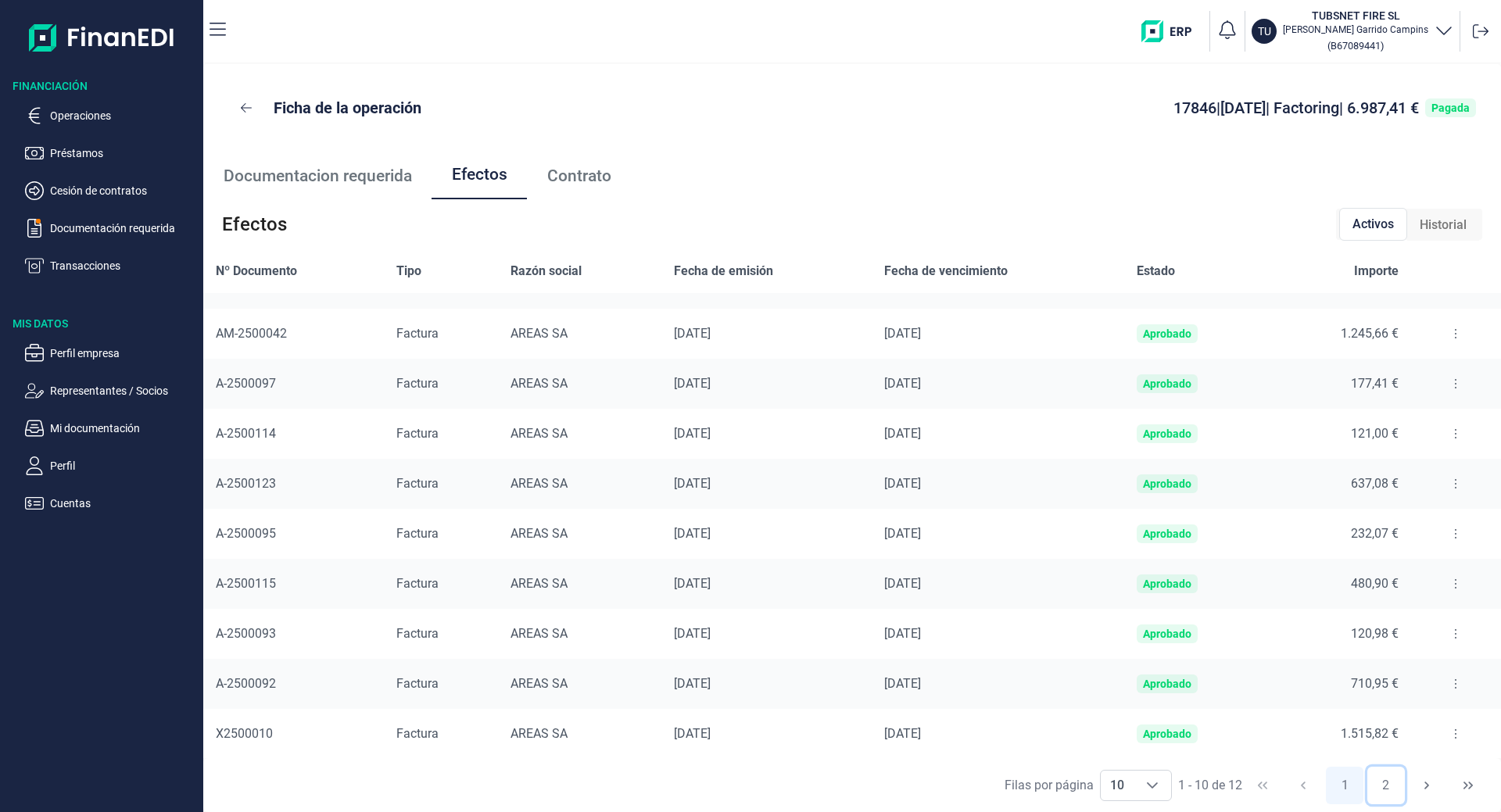
click at [1368, 773] on button "2" at bounding box center [1386, 785] width 38 height 38
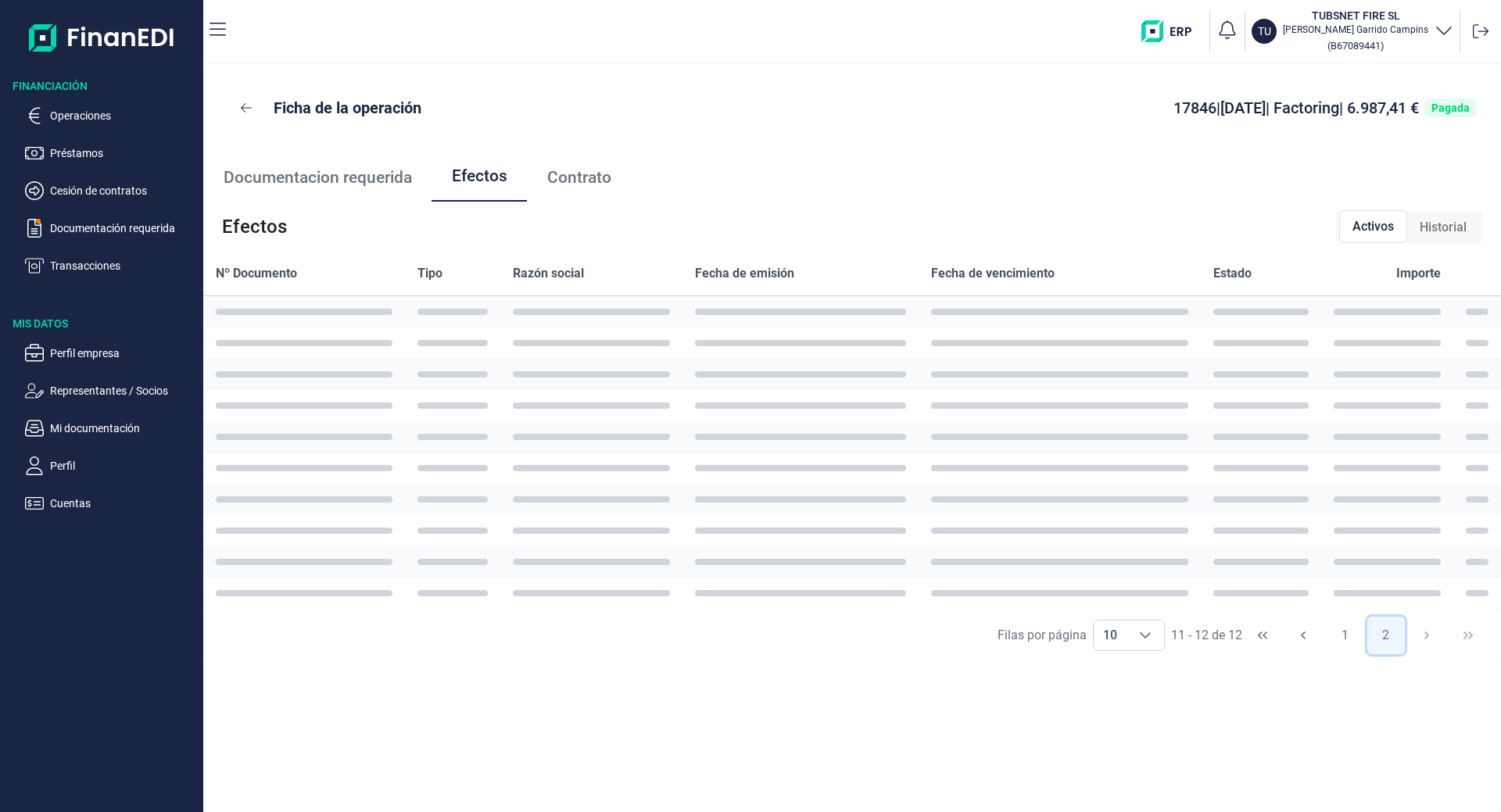
scroll to position [0, 0]
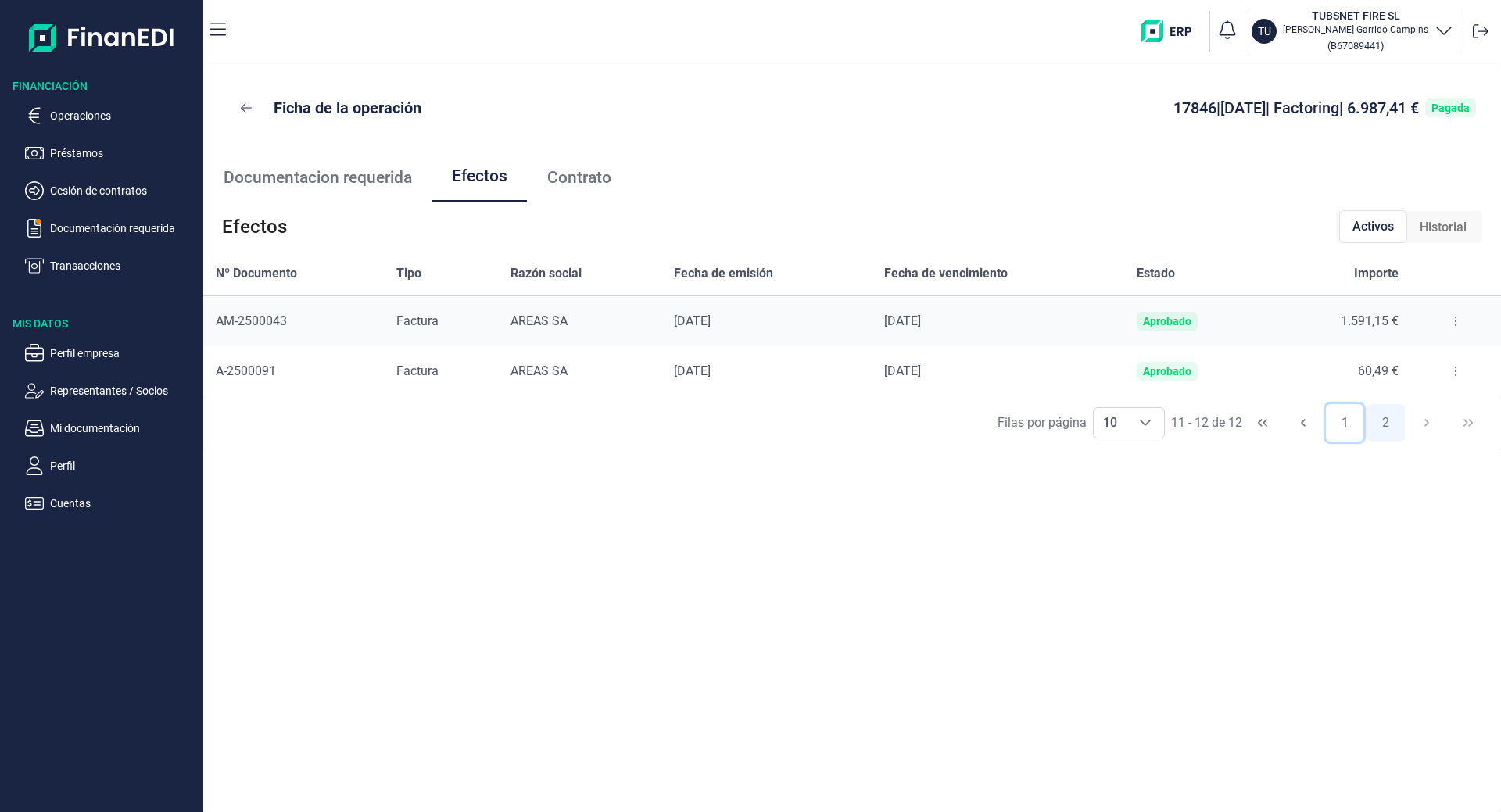
click at [1341, 419] on button "1" at bounding box center [1344, 423] width 38 height 38
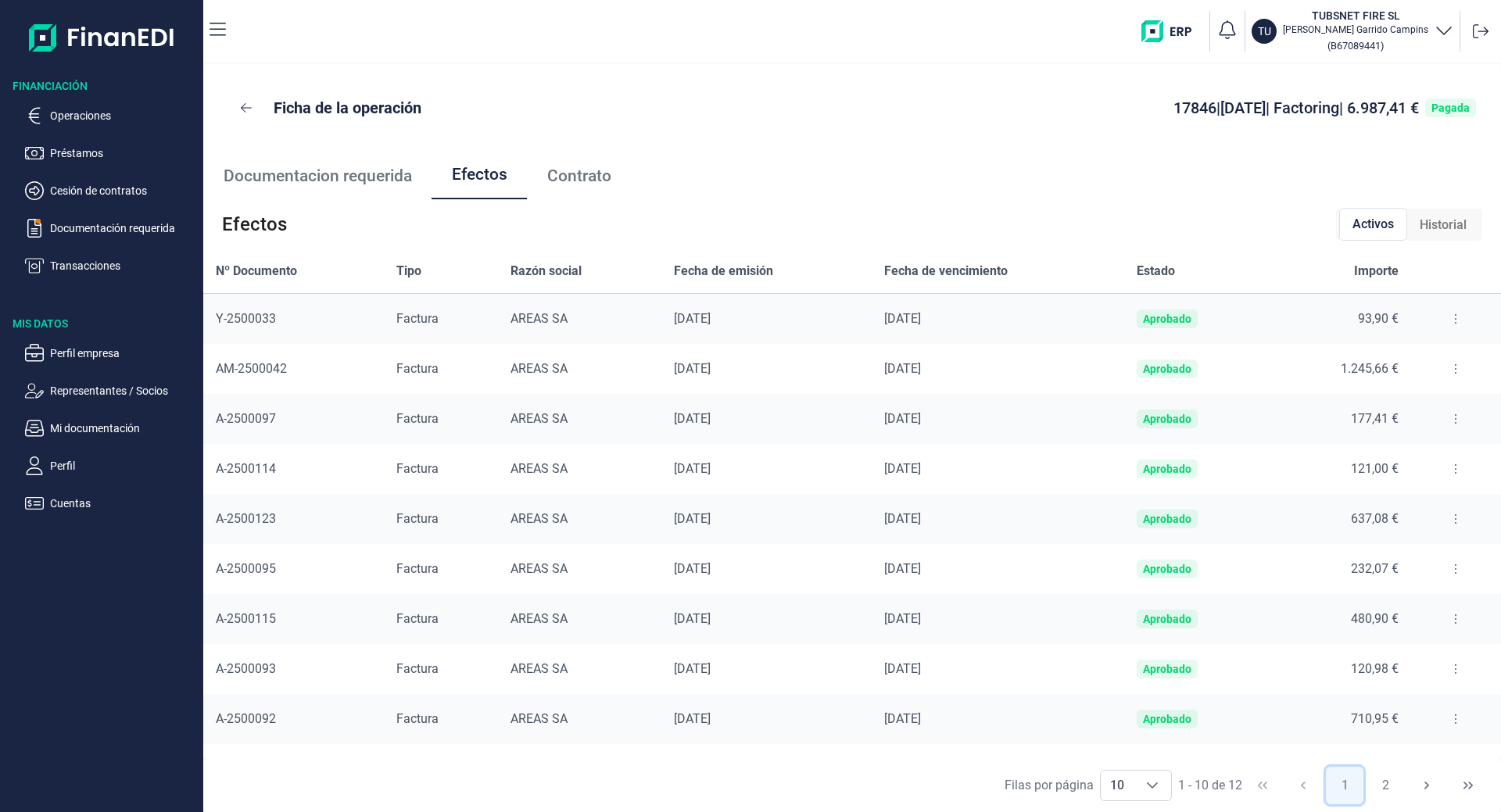
scroll to position [41, 0]
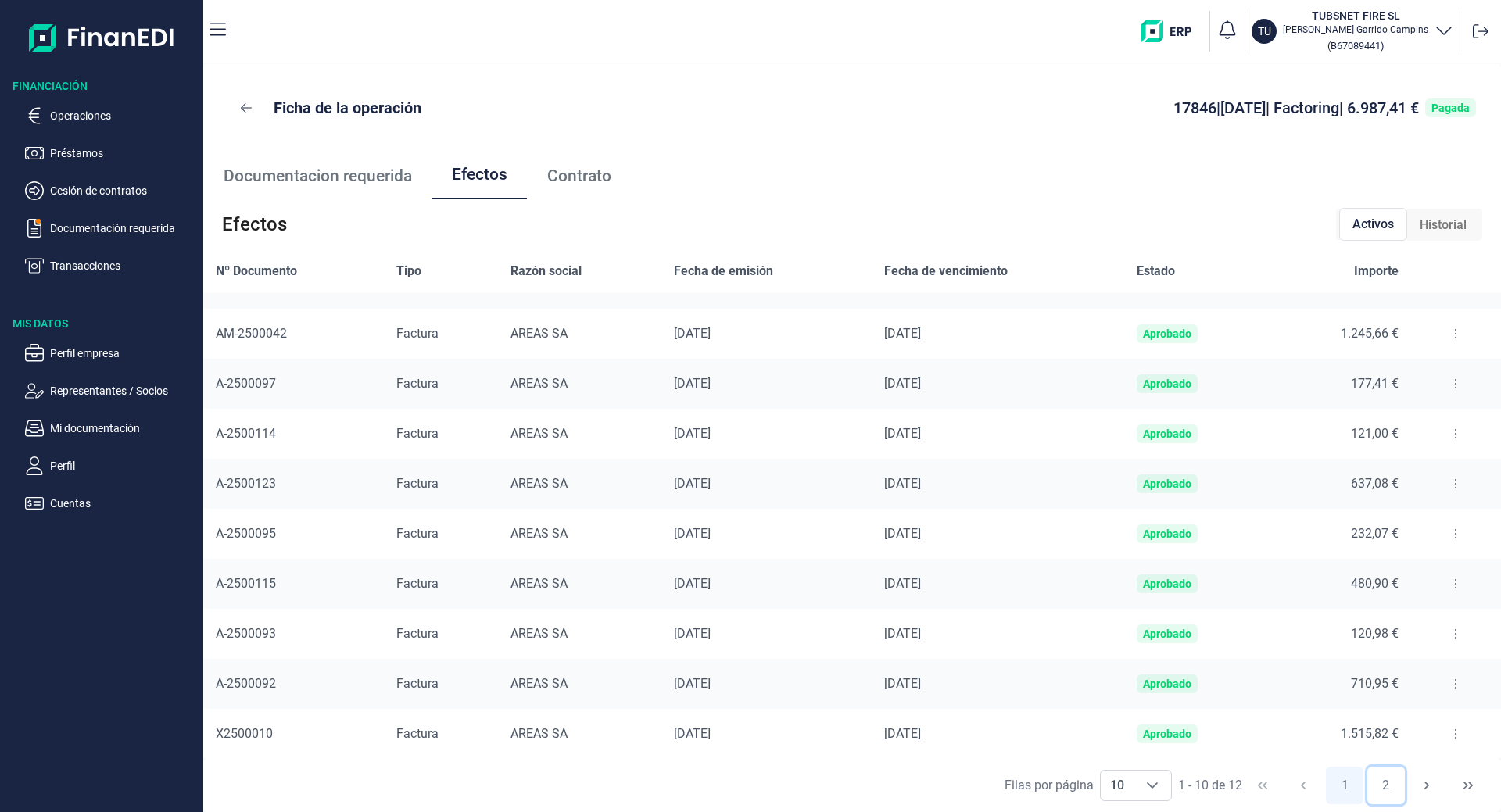
click at [1374, 777] on button "2" at bounding box center [1386, 785] width 38 height 38
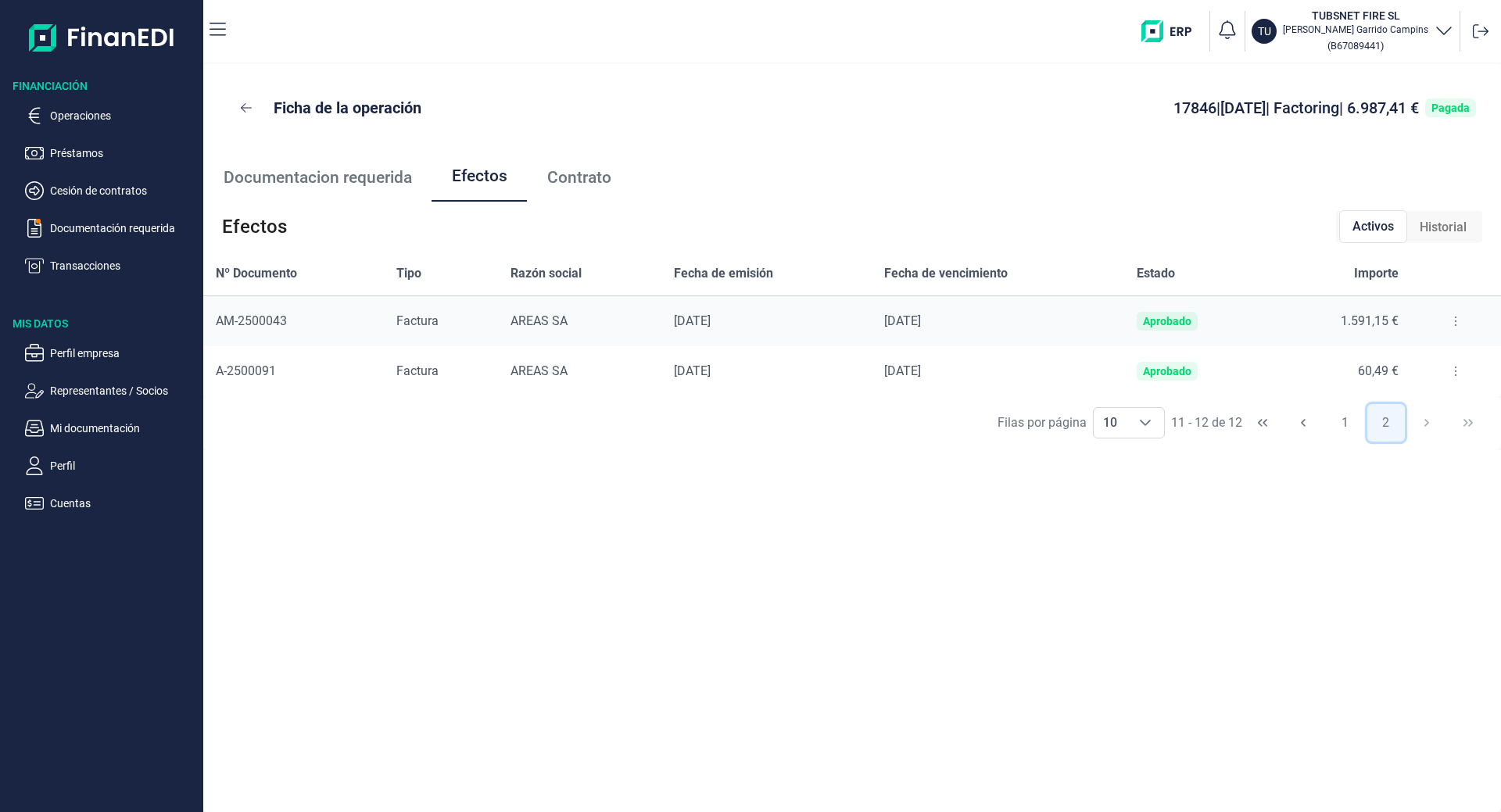
scroll to position [0, 0]
